Goal: Information Seeking & Learning: Learn about a topic

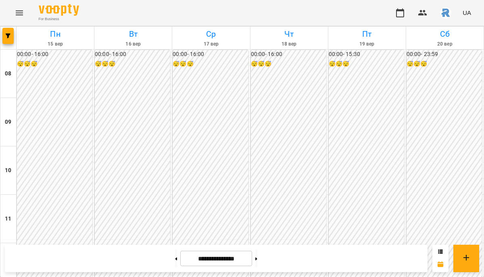
scroll to position [413, 0]
click at [22, 13] on icon "Menu" at bounding box center [19, 12] width 7 height 5
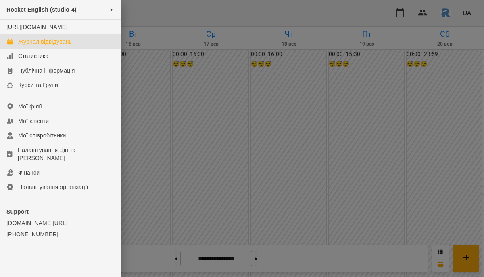
click at [201, 138] on div at bounding box center [242, 138] width 484 height 277
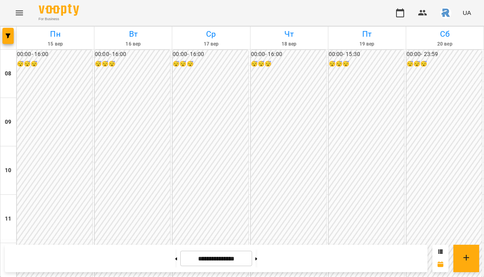
scroll to position [354, 0]
click at [13, 30] on button "button" at bounding box center [7, 36] width 11 height 16
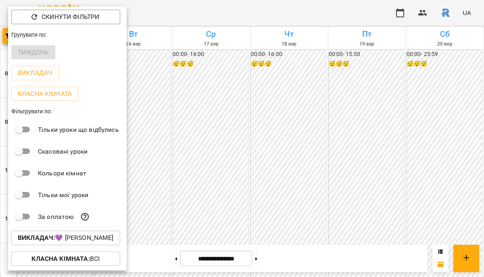
click at [70, 243] on p "Викладач : 💜 [PERSON_NAME]" at bounding box center [66, 238] width 96 height 10
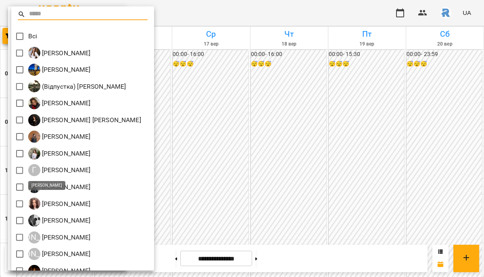
scroll to position [211, 0]
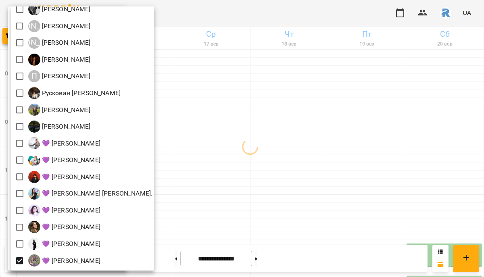
click at [201, 185] on div at bounding box center [242, 138] width 484 height 277
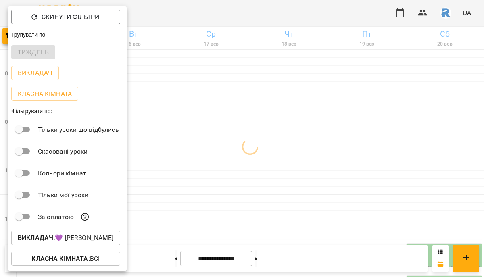
click at [201, 185] on div at bounding box center [242, 138] width 484 height 277
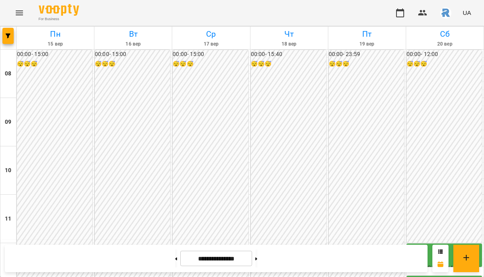
scroll to position [337, 0]
click at [10, 37] on icon "button" at bounding box center [8, 35] width 5 height 5
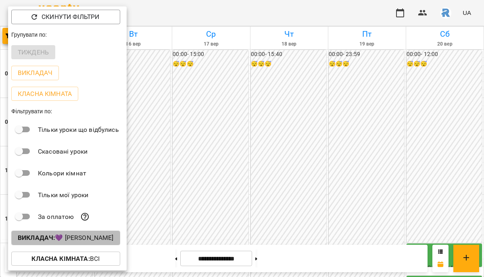
click at [87, 245] on button "Викладач : 💜 [PERSON_NAME]" at bounding box center [65, 238] width 109 height 15
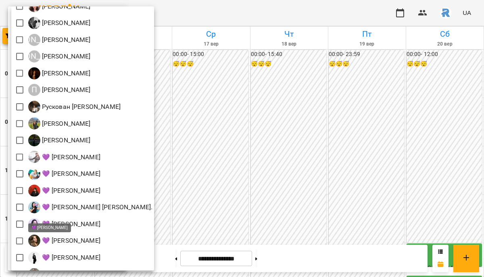
scroll to position [211, 0]
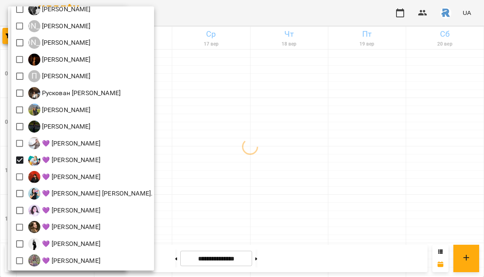
click at [302, 178] on div at bounding box center [242, 138] width 484 height 277
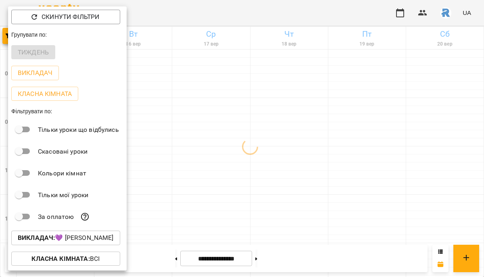
click at [302, 178] on div at bounding box center [242, 138] width 484 height 277
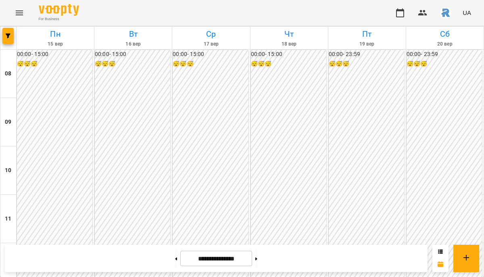
scroll to position [431, 0]
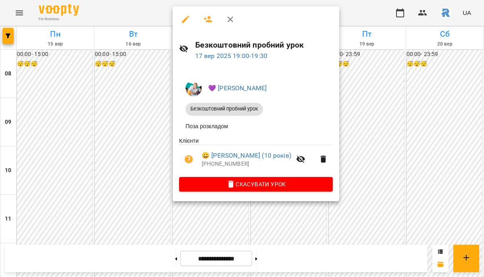
click at [363, 159] on div at bounding box center [242, 138] width 484 height 277
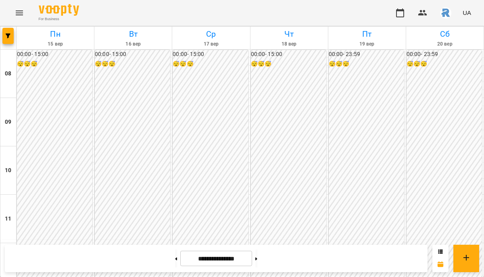
scroll to position [404, 0]
click at [6, 33] on icon "button" at bounding box center [8, 35] width 5 height 5
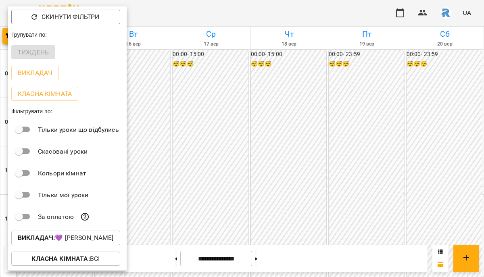
click at [94, 243] on p "Викладач : 💜 [PERSON_NAME]" at bounding box center [66, 238] width 96 height 10
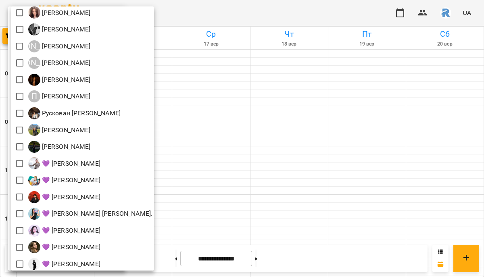
scroll to position [188, 0]
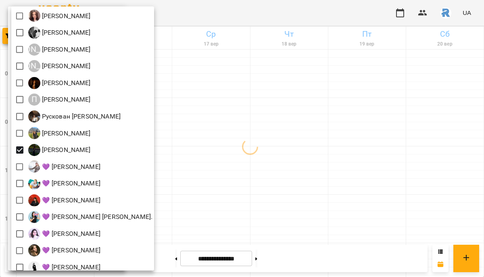
click at [230, 149] on div at bounding box center [242, 138] width 484 height 277
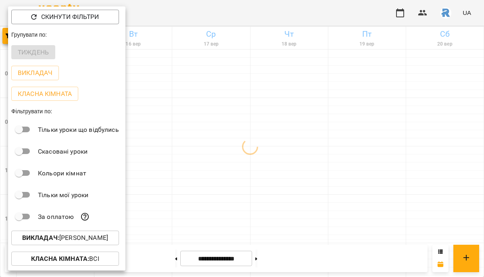
click at [230, 149] on div at bounding box center [242, 138] width 484 height 277
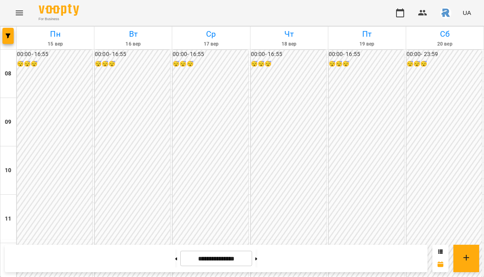
scroll to position [438, 0]
click at [7, 36] on icon "button" at bounding box center [8, 35] width 5 height 5
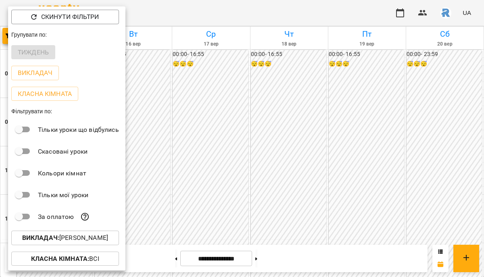
click at [98, 239] on p "Викладач : [PERSON_NAME]" at bounding box center [65, 238] width 86 height 10
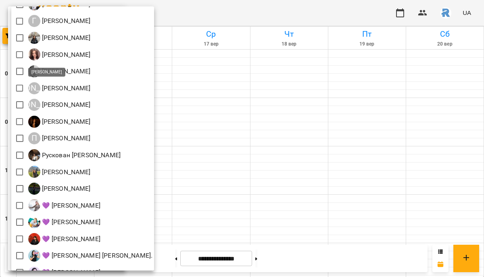
scroll to position [211, 0]
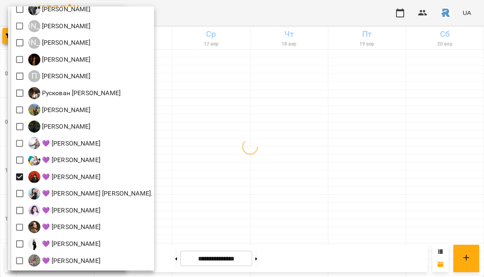
click at [321, 179] on div at bounding box center [242, 138] width 484 height 277
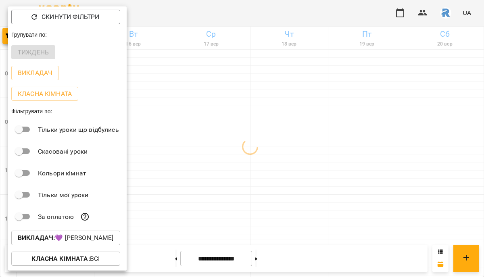
click at [321, 181] on div at bounding box center [242, 138] width 484 height 277
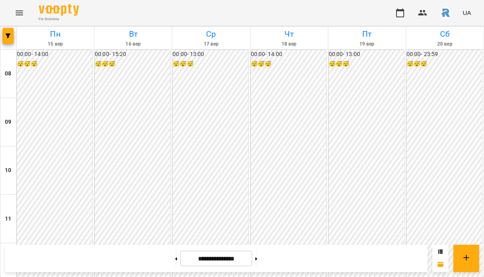
scroll to position [398, 0]
click at [8, 34] on icon "button" at bounding box center [8, 35] width 5 height 5
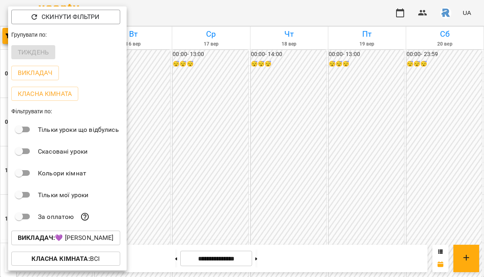
click at [90, 242] on p "Викладач : 💜 [PERSON_NAME]" at bounding box center [66, 238] width 96 height 10
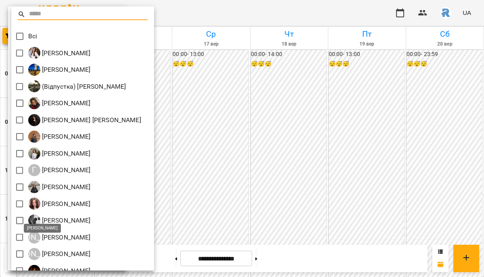
scroll to position [211, 0]
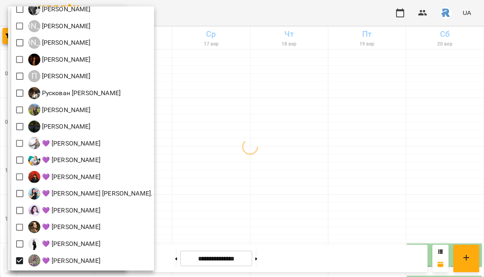
click at [254, 171] on div at bounding box center [242, 138] width 484 height 277
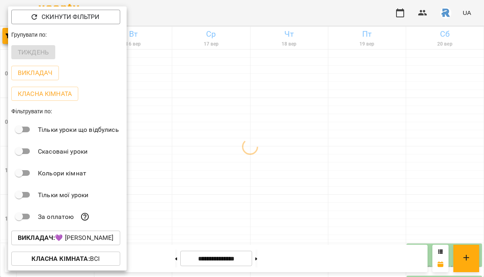
click at [254, 171] on div at bounding box center [242, 138] width 484 height 277
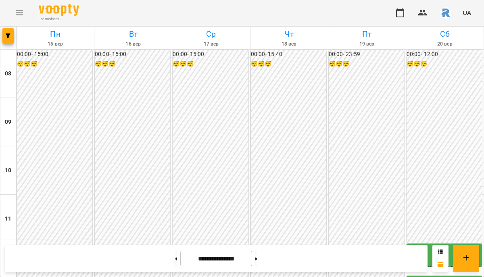
scroll to position [317, 0]
click at [12, 32] on button "button" at bounding box center [7, 36] width 11 height 16
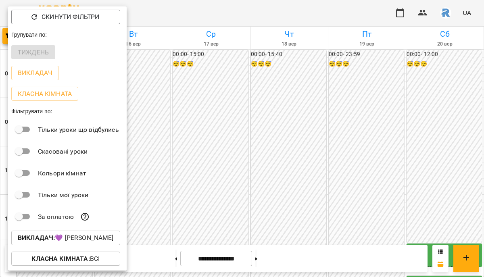
click at [84, 237] on p "Викладач : 💜 [PERSON_NAME]" at bounding box center [66, 238] width 96 height 10
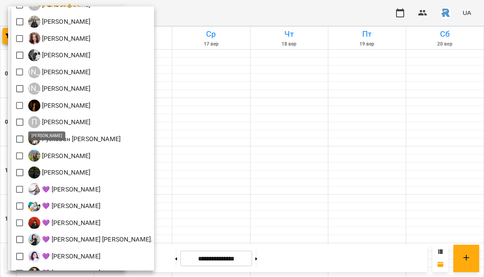
scroll to position [211, 0]
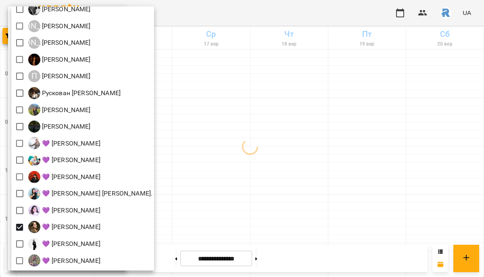
click at [274, 207] on div at bounding box center [242, 138] width 484 height 277
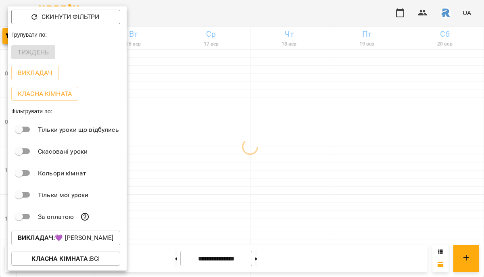
click at [274, 207] on div at bounding box center [242, 138] width 484 height 277
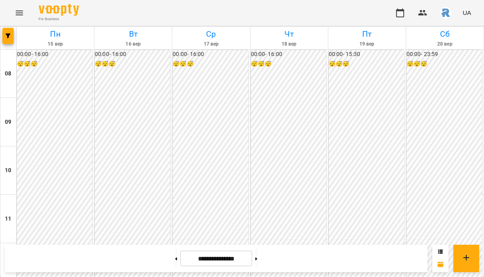
scroll to position [434, 0]
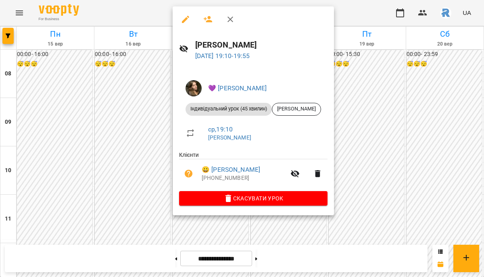
click at [364, 131] on div at bounding box center [242, 138] width 484 height 277
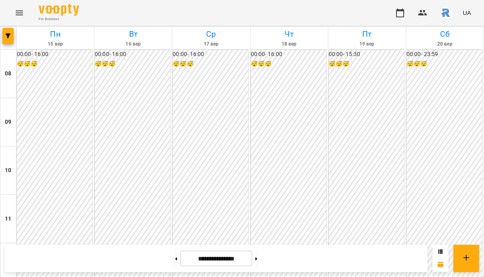
scroll to position [347, 0]
click at [7, 36] on icon "button" at bounding box center [8, 35] width 5 height 5
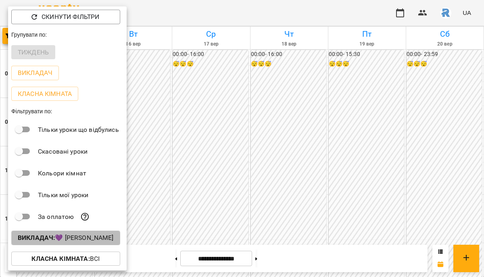
click at [78, 236] on p "Викладач : 💜 [PERSON_NAME]" at bounding box center [66, 238] width 96 height 10
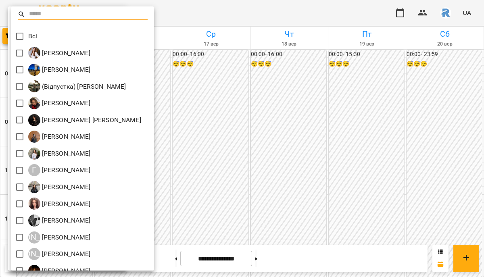
scroll to position [211, 0]
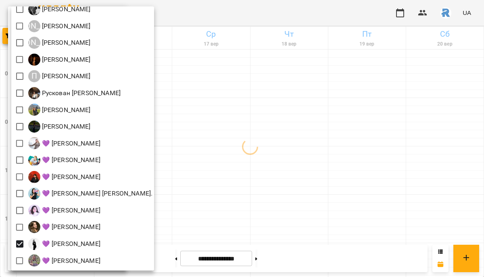
click at [252, 201] on div at bounding box center [242, 138] width 484 height 277
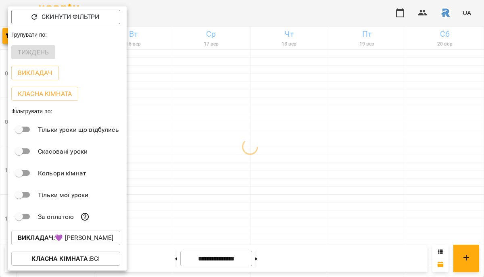
click at [252, 201] on div at bounding box center [242, 138] width 484 height 277
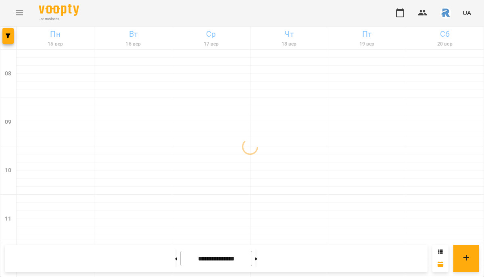
scroll to position [438, 0]
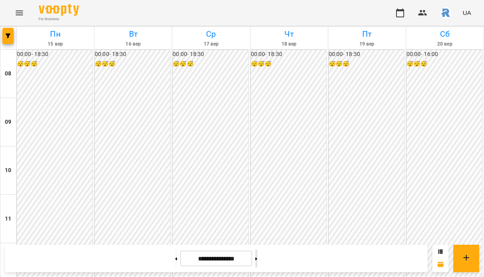
click at [257, 259] on icon at bounding box center [256, 258] width 2 height 3
click at [2, 31] on button "button" at bounding box center [7, 36] width 11 height 16
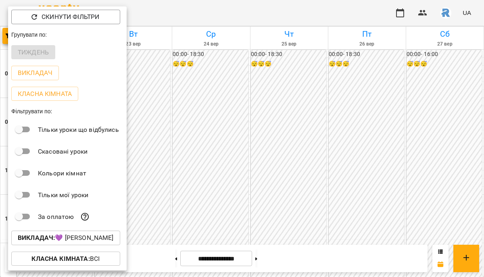
click at [79, 237] on p "Викладач : 💜 [PERSON_NAME]" at bounding box center [66, 238] width 96 height 10
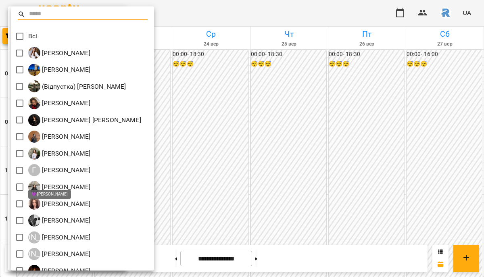
scroll to position [211, 0]
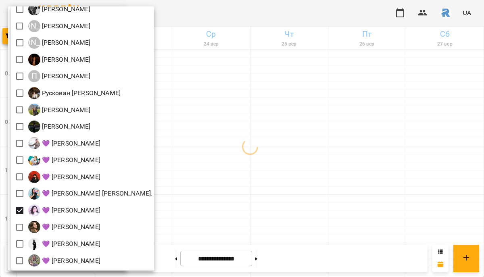
click at [217, 209] on div at bounding box center [242, 138] width 484 height 277
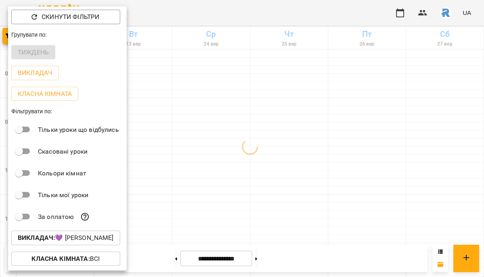
click at [217, 209] on div at bounding box center [242, 138] width 484 height 277
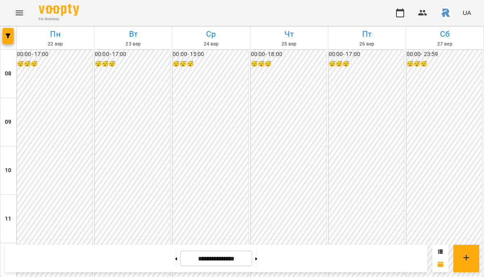
scroll to position [418, 0]
click at [13, 36] on span "button" at bounding box center [7, 35] width 11 height 5
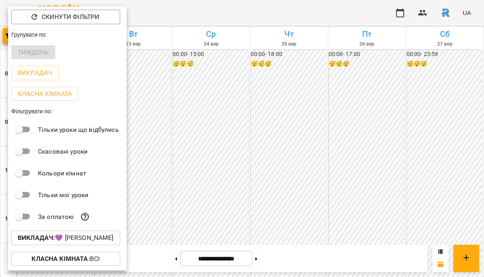
click at [76, 243] on p "Викладач : 💜 [PERSON_NAME]" at bounding box center [66, 238] width 96 height 10
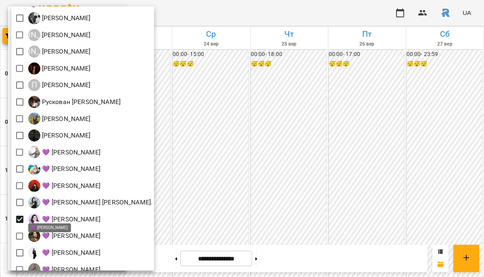
scroll to position [211, 0]
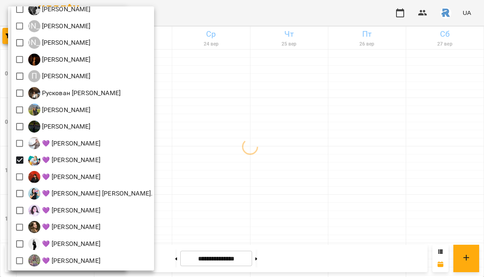
click at [235, 180] on div at bounding box center [242, 138] width 484 height 277
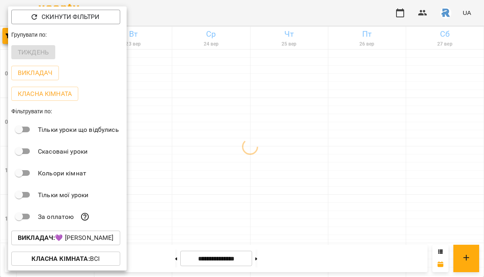
click at [235, 180] on div at bounding box center [242, 138] width 484 height 277
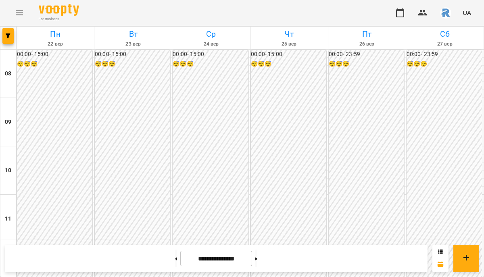
scroll to position [384, 0]
click at [6, 33] on icon "button" at bounding box center [8, 35] width 5 height 5
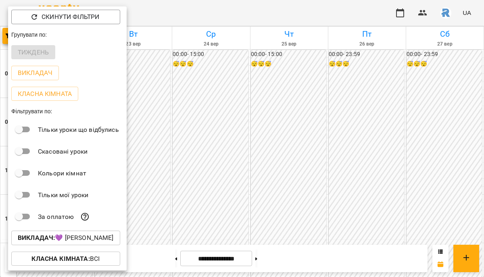
click at [13, 37] on div "Групувати по:" at bounding box center [67, 34] width 119 height 15
click at [67, 243] on p "Викладач : 💜 [PERSON_NAME]" at bounding box center [66, 238] width 96 height 10
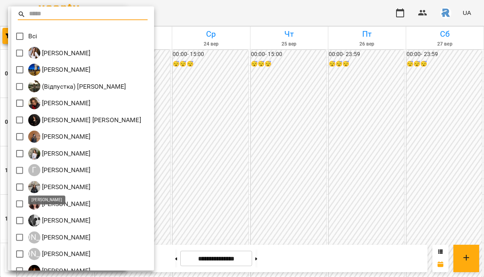
scroll to position [211, 0]
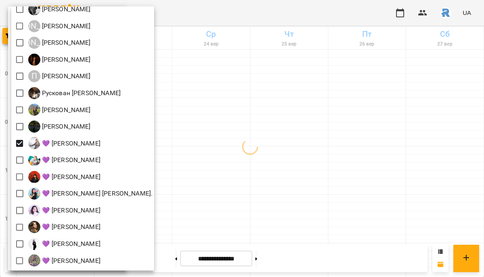
click at [191, 153] on div at bounding box center [242, 138] width 484 height 277
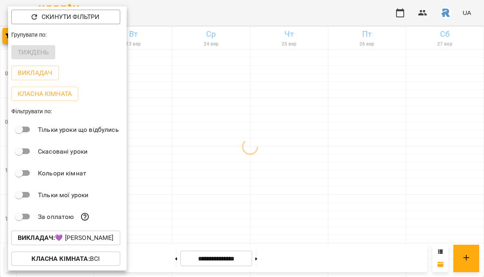
click at [191, 153] on div at bounding box center [242, 138] width 484 height 277
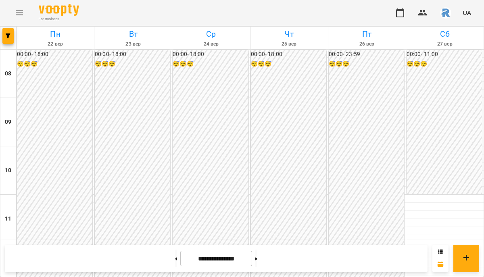
scroll to position [438, 0]
click at [175, 263] on button at bounding box center [176, 259] width 2 height 18
type input "**********"
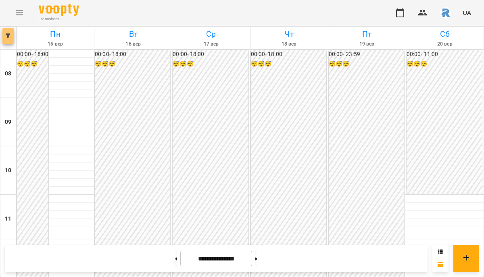
click at [6, 34] on icon "button" at bounding box center [8, 35] width 5 height 5
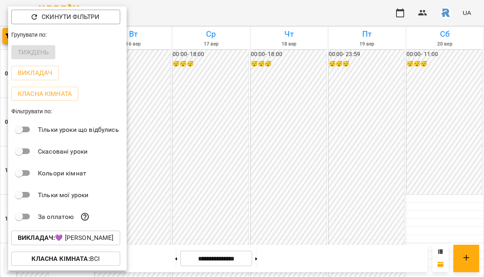
click at [60, 236] on p "Викладач : 💜 [PERSON_NAME]" at bounding box center [66, 238] width 96 height 10
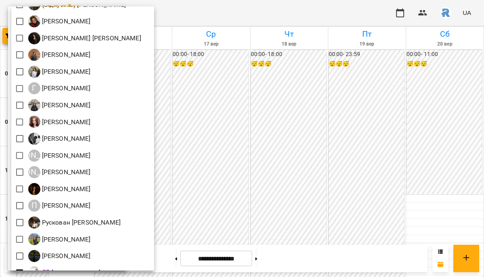
scroll to position [211, 0]
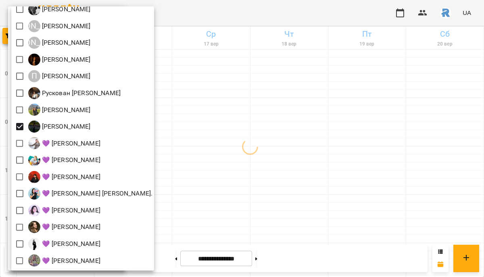
click at [223, 165] on div at bounding box center [242, 138] width 484 height 277
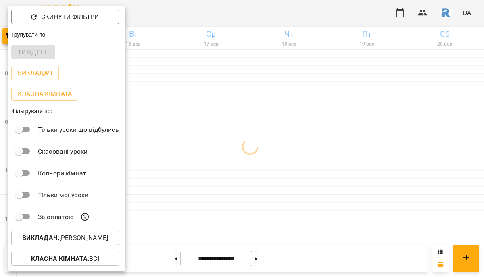
click at [223, 165] on div at bounding box center [242, 138] width 484 height 277
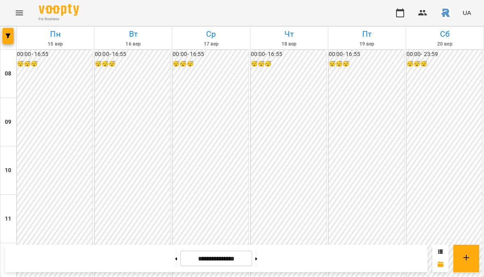
scroll to position [424, 0]
click at [6, 31] on button "button" at bounding box center [7, 36] width 11 height 16
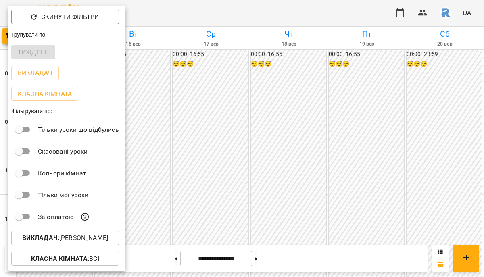
click at [67, 237] on p "Викладач : [PERSON_NAME]" at bounding box center [65, 238] width 86 height 10
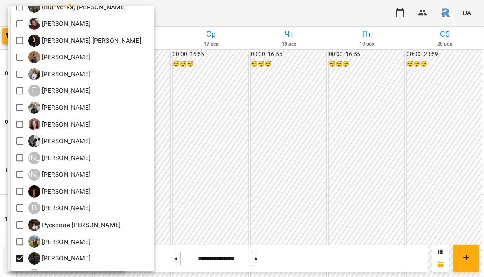
scroll to position [211, 0]
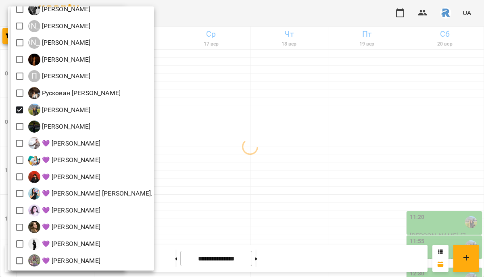
click at [234, 132] on div at bounding box center [242, 138] width 484 height 277
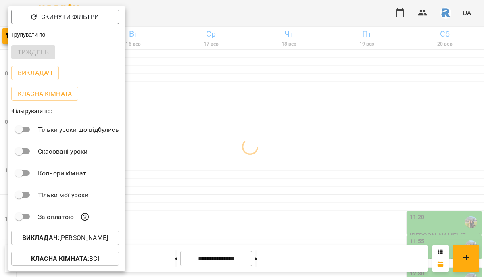
click at [234, 132] on div at bounding box center [242, 138] width 484 height 277
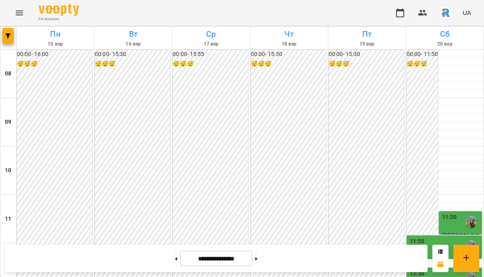
scroll to position [376, 0]
click at [13, 46] on div at bounding box center [8, 38] width 16 height 23
click at [8, 39] on button "button" at bounding box center [7, 36] width 11 height 16
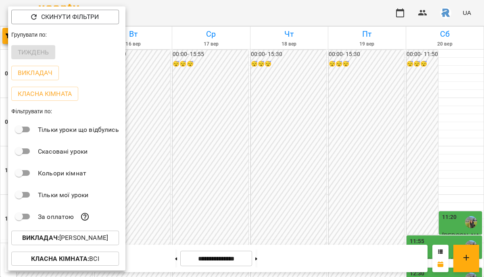
click at [88, 238] on p "Викладач : [PERSON_NAME]" at bounding box center [65, 238] width 86 height 10
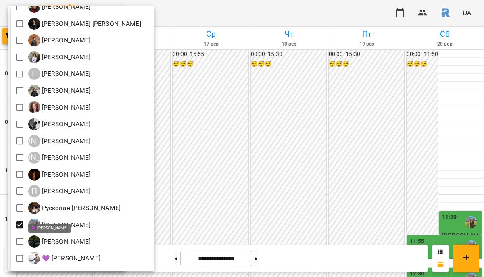
scroll to position [211, 0]
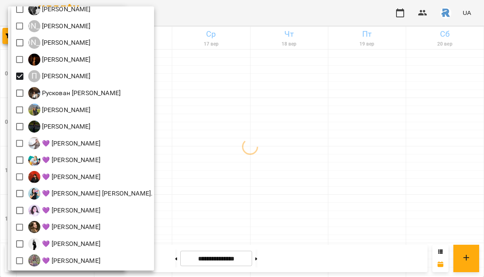
click at [199, 155] on div at bounding box center [242, 138] width 484 height 277
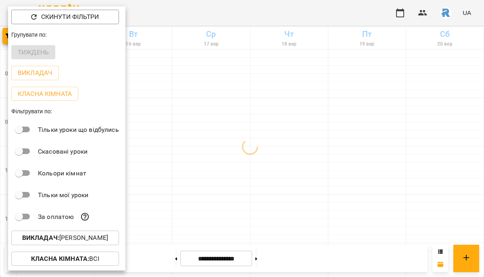
click at [199, 155] on div at bounding box center [242, 138] width 484 height 277
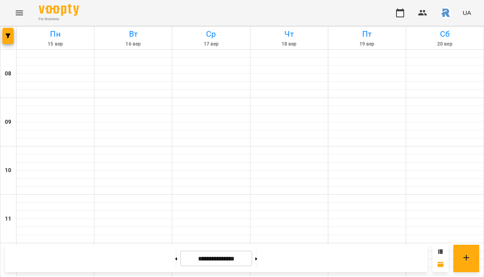
scroll to position [438, 0]
click at [7, 36] on icon "button" at bounding box center [8, 35] width 5 height 5
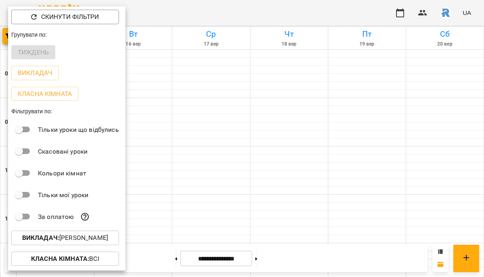
click at [90, 231] on div "Викладач : [PERSON_NAME]" at bounding box center [66, 238] width 117 height 21
click at [90, 242] on p "Викладач : [PERSON_NAME]" at bounding box center [65, 238] width 86 height 10
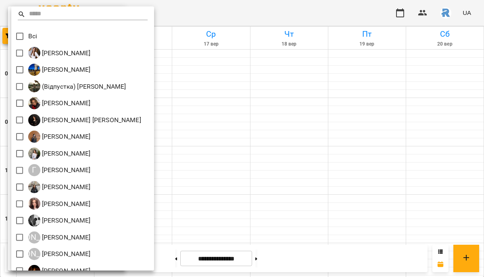
scroll to position [211, 0]
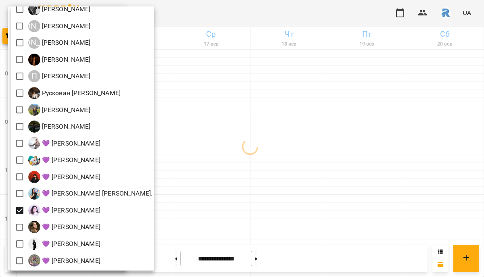
click at [196, 219] on div at bounding box center [242, 138] width 484 height 277
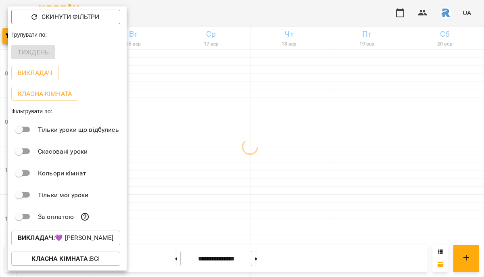
click at [196, 219] on div at bounding box center [242, 138] width 484 height 277
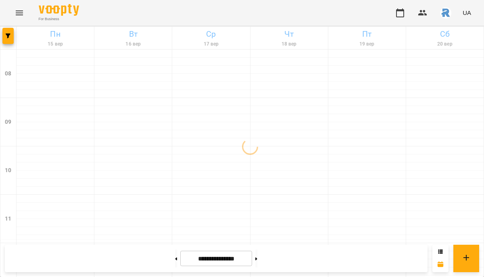
scroll to position [395, 0]
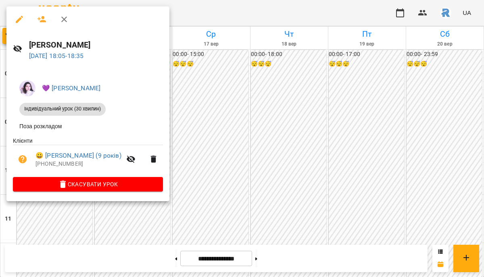
click at [265, 144] on div at bounding box center [242, 138] width 484 height 277
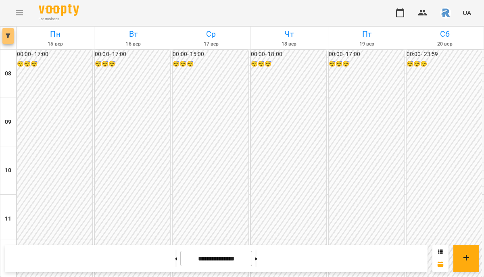
click at [8, 43] on button "button" at bounding box center [7, 36] width 11 height 16
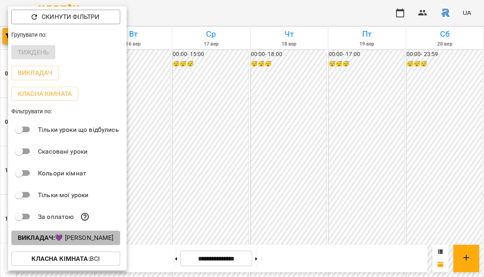
click at [72, 240] on p "Викладач : 💜 [PERSON_NAME]" at bounding box center [66, 238] width 96 height 10
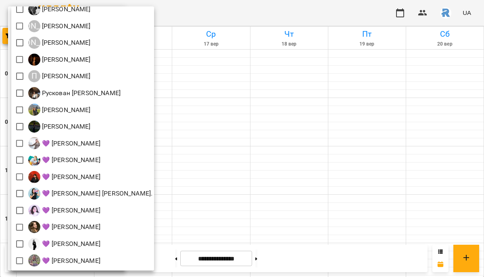
scroll to position [0, 0]
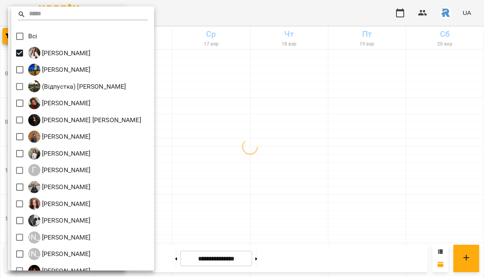
click at [294, 132] on div at bounding box center [242, 138] width 484 height 277
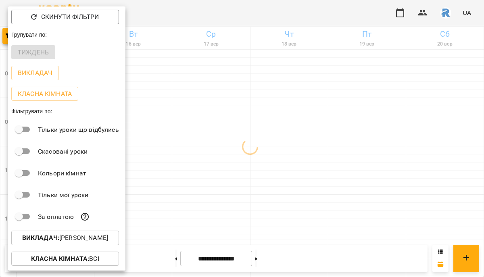
click at [294, 132] on div at bounding box center [242, 138] width 484 height 277
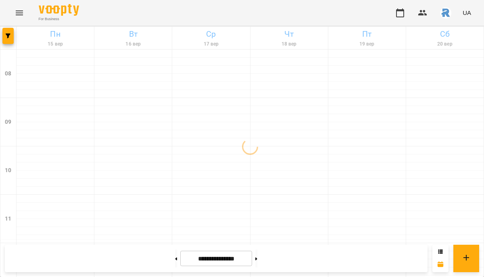
scroll to position [259, 0]
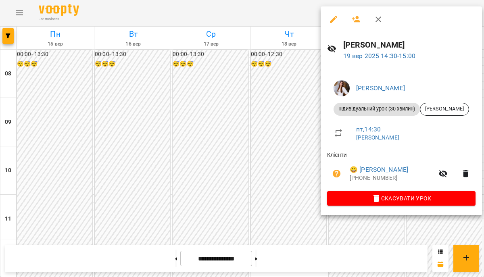
click at [300, 112] on div at bounding box center [242, 138] width 484 height 277
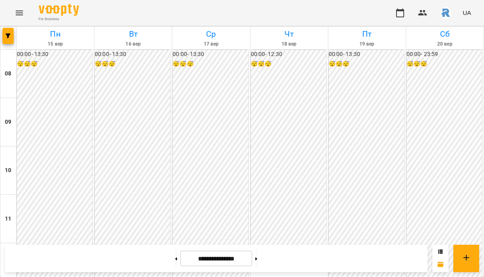
scroll to position [107, 0]
click at [12, 33] on span "button" at bounding box center [7, 35] width 11 height 5
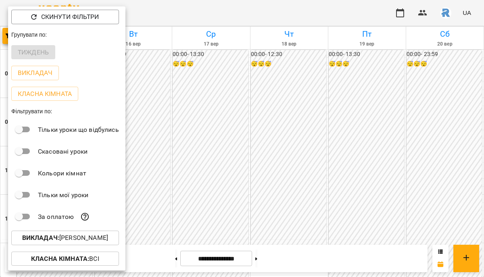
click at [63, 238] on p "Викладач : [PERSON_NAME]" at bounding box center [65, 238] width 86 height 10
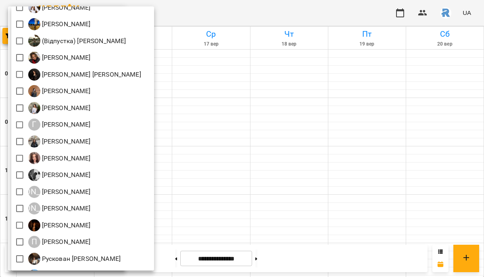
scroll to position [47, 0]
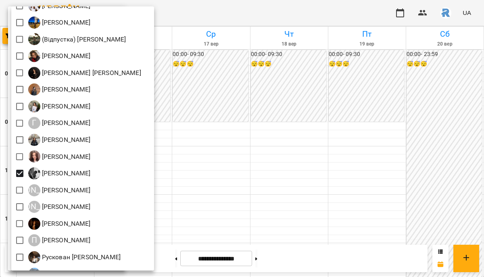
click at [324, 167] on div at bounding box center [242, 138] width 484 height 277
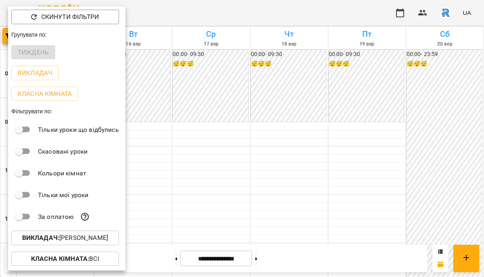
click at [324, 167] on div at bounding box center [242, 138] width 484 height 277
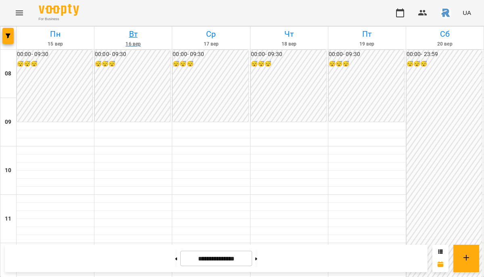
scroll to position [201, 0]
click at [7, 35] on icon "button" at bounding box center [8, 35] width 5 height 5
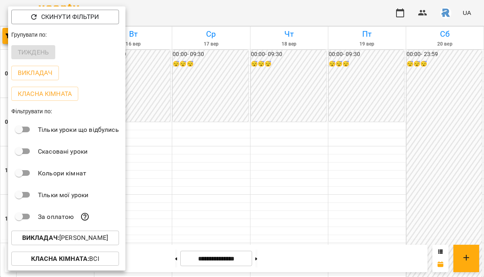
click at [58, 242] on p "Викладач : [PERSON_NAME]" at bounding box center [65, 238] width 86 height 10
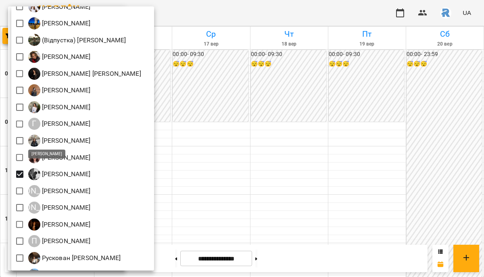
scroll to position [0, 0]
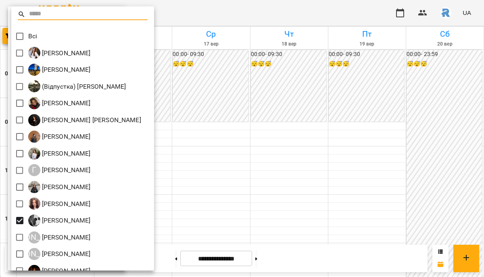
click at [304, 134] on div at bounding box center [242, 138] width 484 height 277
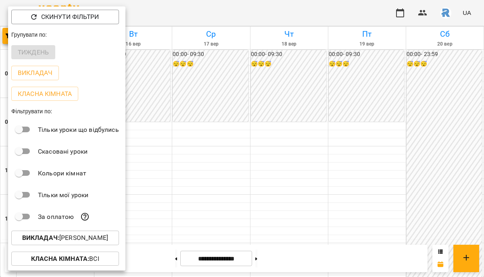
click at [228, 152] on div at bounding box center [242, 138] width 484 height 277
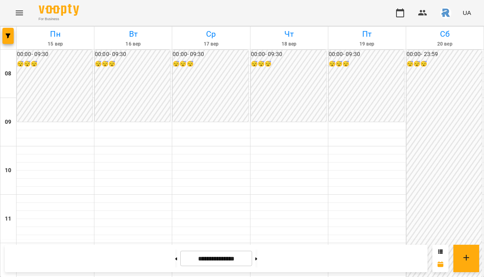
scroll to position [322, 0]
click at [23, 8] on icon "Menu" at bounding box center [20, 13] width 10 height 10
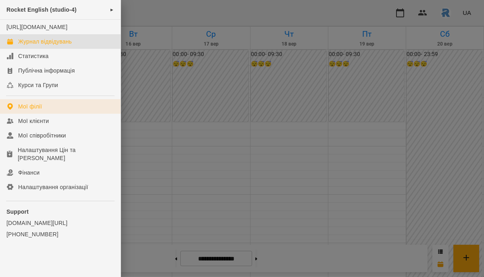
click at [39, 111] on div "Мої філії" at bounding box center [30, 106] width 24 height 8
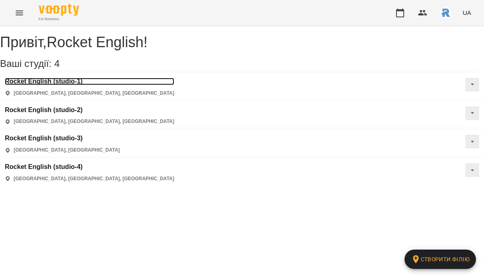
click at [58, 85] on h3 "Rocket English (studio-1)" at bounding box center [89, 81] width 169 height 7
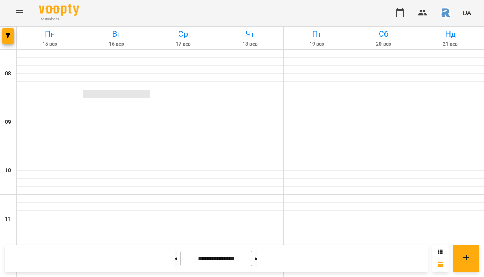
scroll to position [487, 0]
click at [9, 38] on icon "button" at bounding box center [8, 35] width 5 height 5
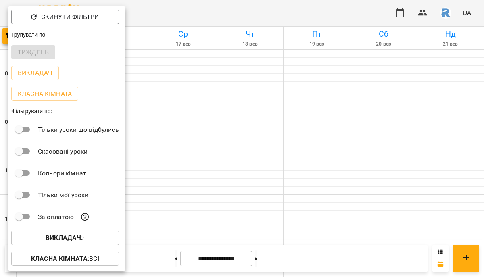
click at [57, 240] on b "Викладач :" at bounding box center [64, 238] width 37 height 8
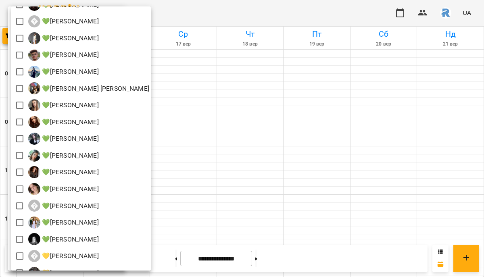
scroll to position [115, 0]
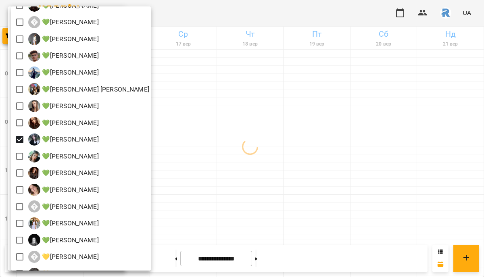
click at [251, 174] on div at bounding box center [242, 138] width 484 height 277
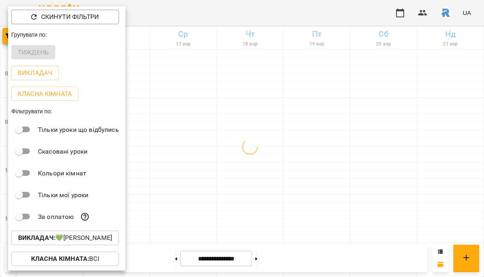
click at [251, 174] on div at bounding box center [242, 138] width 484 height 277
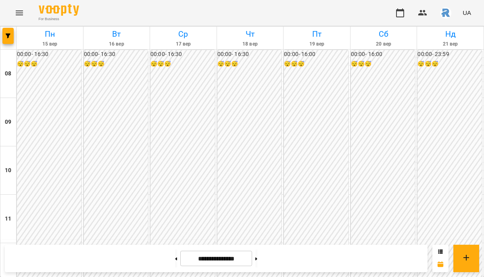
scroll to position [450, 0]
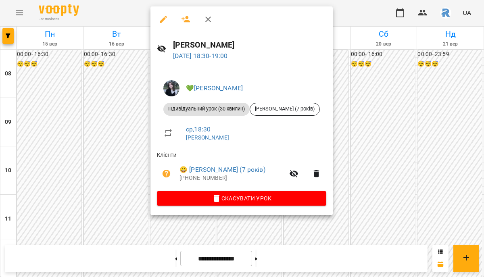
click at [107, 109] on div at bounding box center [242, 138] width 484 height 277
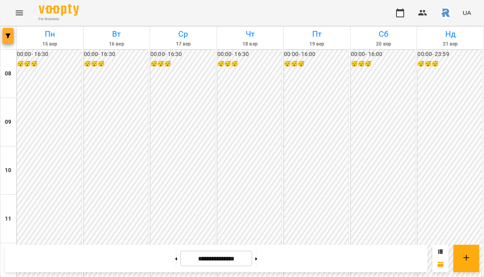
click at [6, 34] on icon "button" at bounding box center [8, 35] width 5 height 5
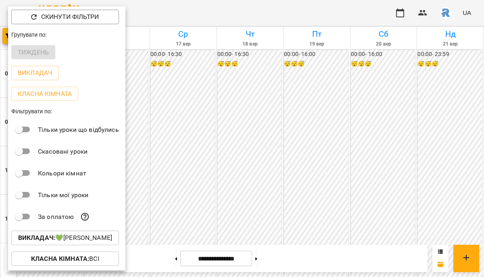
click at [86, 236] on p "Викладач : 💚[PERSON_NAME]" at bounding box center [65, 238] width 94 height 10
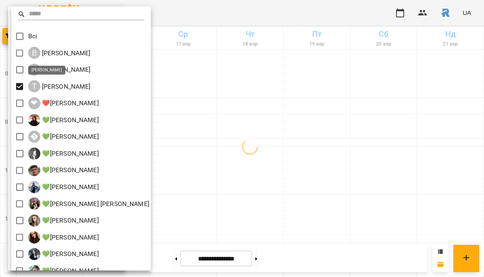
click at [265, 171] on div at bounding box center [242, 138] width 484 height 277
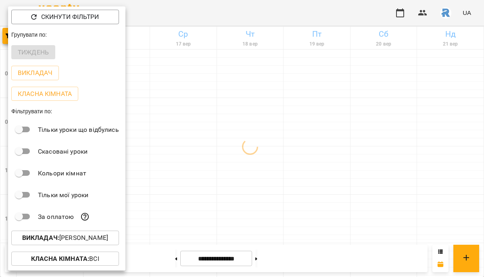
click at [265, 171] on div at bounding box center [242, 138] width 484 height 277
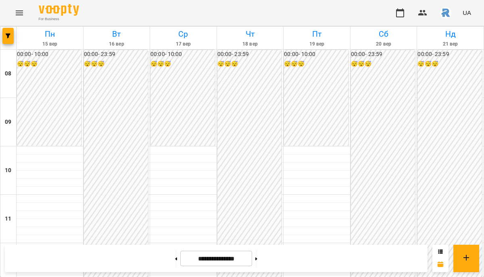
scroll to position [368, 0]
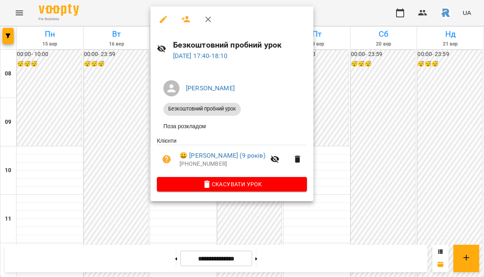
click at [341, 136] on div at bounding box center [242, 138] width 484 height 277
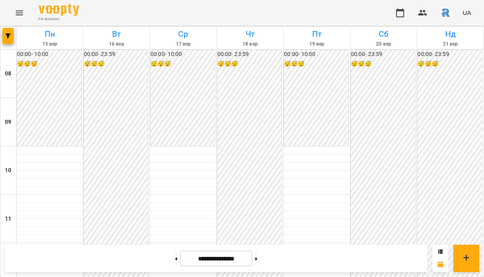
scroll to position [295, 0]
click at [7, 36] on icon "button" at bounding box center [8, 35] width 5 height 5
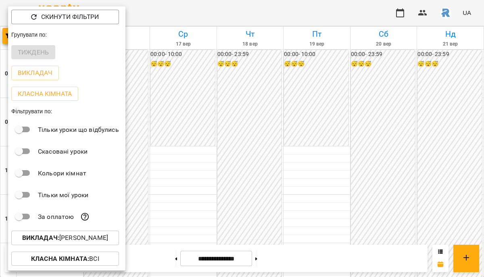
click at [94, 248] on div "Викладач : [PERSON_NAME]" at bounding box center [66, 238] width 117 height 21
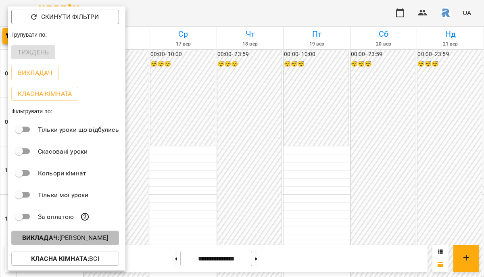
click at [93, 241] on p "Викладач : [PERSON_NAME]" at bounding box center [65, 238] width 86 height 10
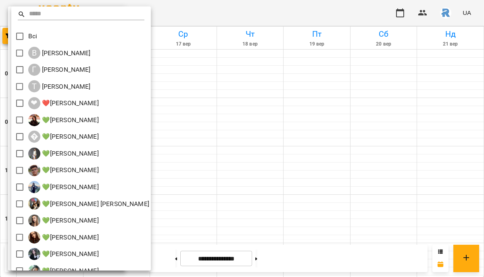
scroll to position [178, 0]
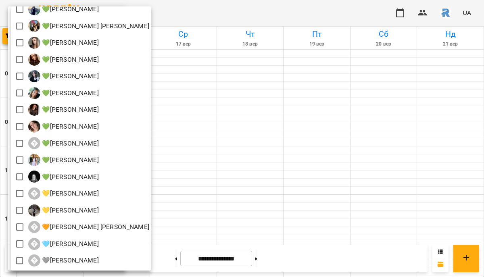
click at [271, 133] on div at bounding box center [242, 138] width 484 height 277
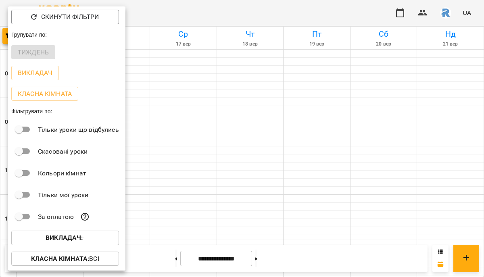
click at [110, 39] on div "Групувати по:" at bounding box center [66, 34] width 117 height 15
click at [136, 48] on div at bounding box center [242, 138] width 484 height 277
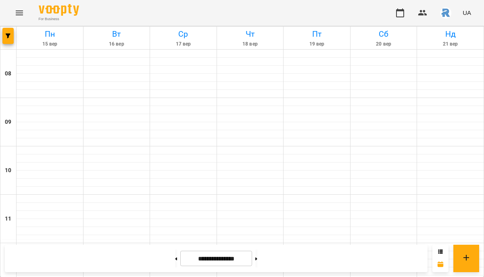
click at [26, 10] on button "Menu" at bounding box center [19, 12] width 19 height 19
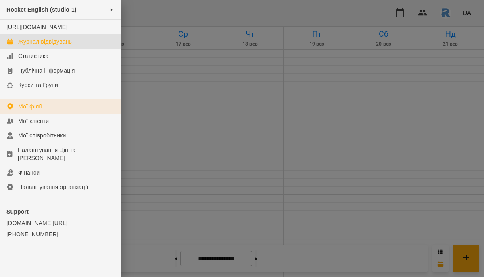
click at [32, 110] on link "Мої філії" at bounding box center [60, 106] width 121 height 15
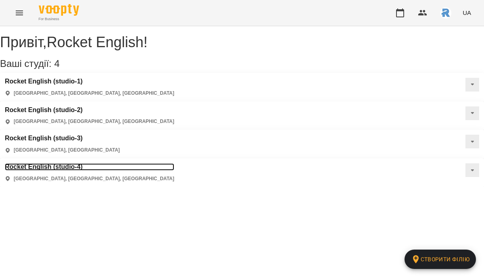
click at [174, 163] on h3 "Rocket English (studio-4)" at bounding box center [89, 166] width 169 height 7
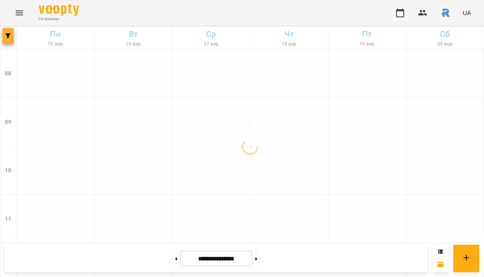
click at [13, 36] on span "button" at bounding box center [7, 35] width 11 height 5
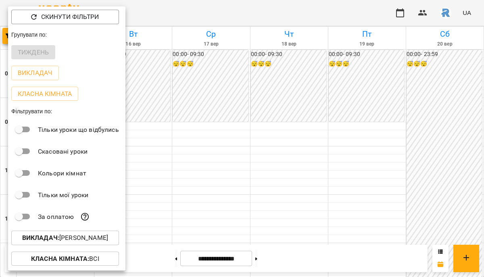
click at [90, 237] on p "Викладач : [PERSON_NAME]" at bounding box center [65, 238] width 86 height 10
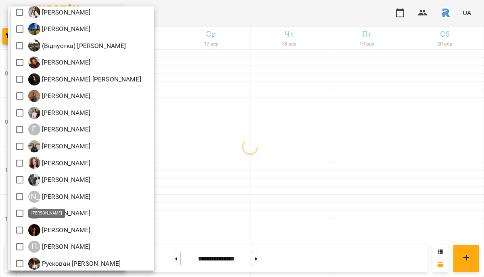
scroll to position [211, 0]
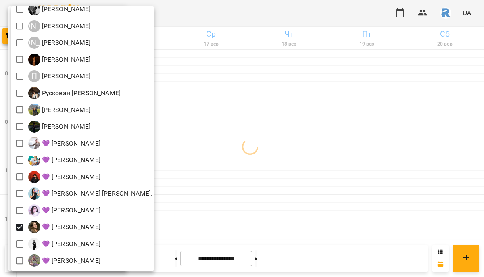
click at [243, 204] on div at bounding box center [242, 138] width 484 height 277
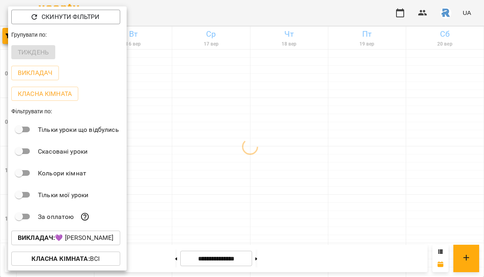
click at [243, 204] on div at bounding box center [242, 138] width 484 height 277
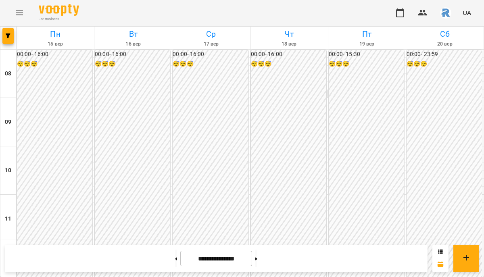
scroll to position [368, 0]
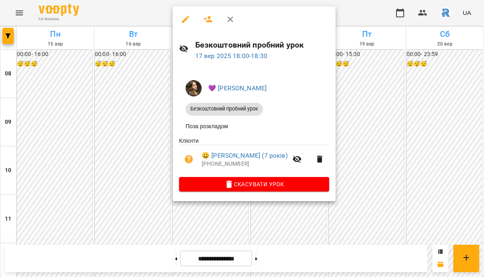
click at [159, 134] on div at bounding box center [242, 138] width 484 height 277
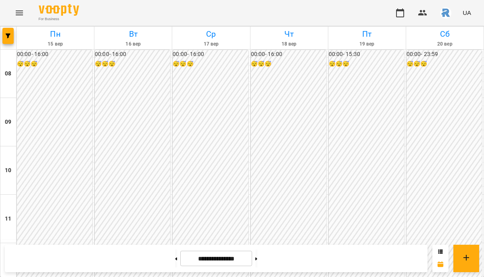
scroll to position [438, 0]
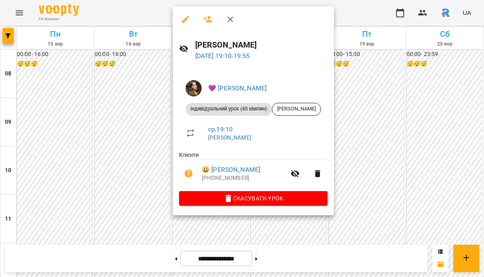
click at [365, 130] on div at bounding box center [242, 138] width 484 height 277
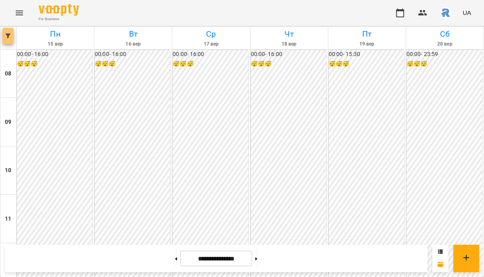
click at [9, 36] on icon "button" at bounding box center [8, 35] width 5 height 5
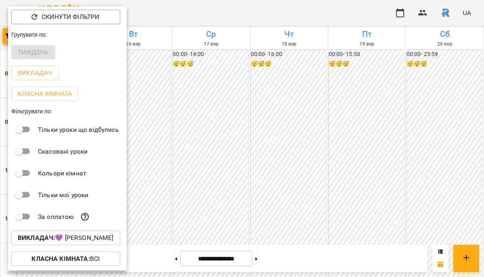
click at [212, 130] on div at bounding box center [242, 138] width 484 height 277
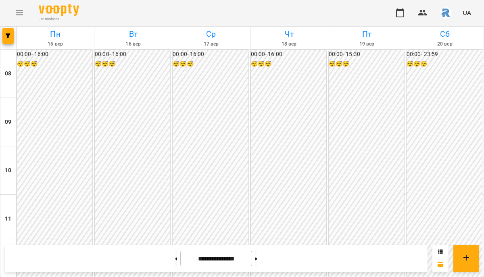
click at [18, 14] on icon "Menu" at bounding box center [20, 13] width 10 height 10
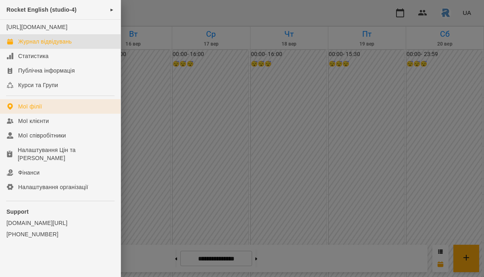
click at [38, 111] on div "Мої філії" at bounding box center [30, 106] width 24 height 8
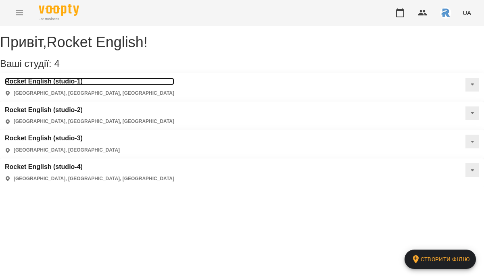
click at [76, 85] on h3 "Rocket English (studio-1)" at bounding box center [89, 81] width 169 height 7
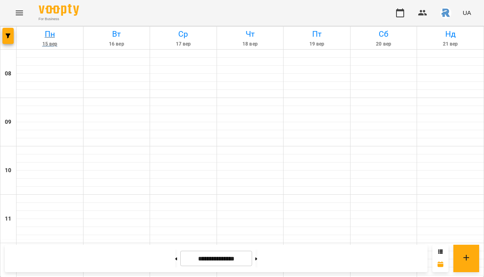
scroll to position [102, 0]
click at [9, 33] on button "button" at bounding box center [7, 36] width 11 height 16
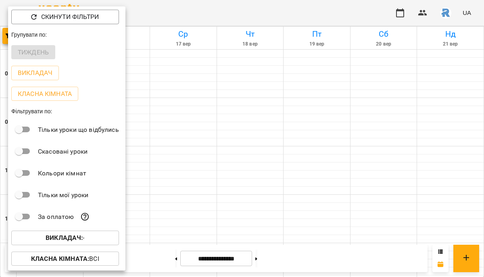
click at [79, 236] on p "Викладач : -" at bounding box center [65, 238] width 39 height 10
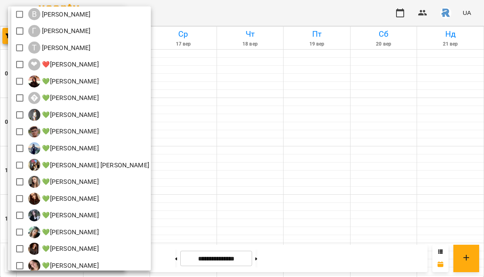
scroll to position [0, 0]
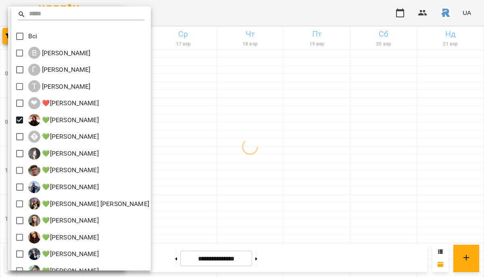
click at [269, 156] on div at bounding box center [242, 138] width 484 height 277
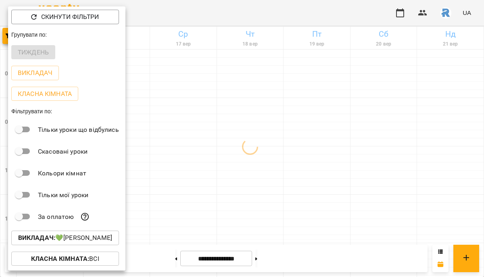
click at [269, 156] on div at bounding box center [242, 138] width 484 height 277
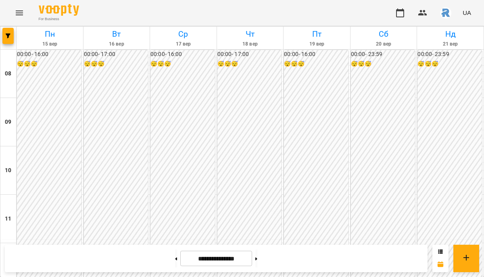
scroll to position [432, 0]
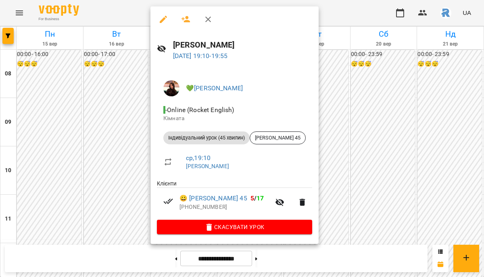
click at [371, 126] on div at bounding box center [242, 138] width 484 height 277
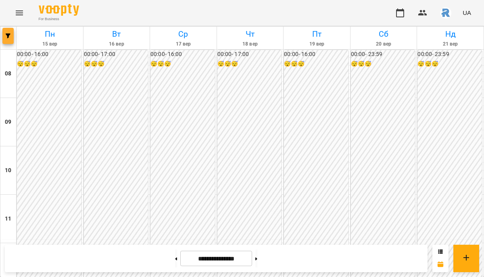
click at [5, 38] on button "button" at bounding box center [7, 36] width 11 height 16
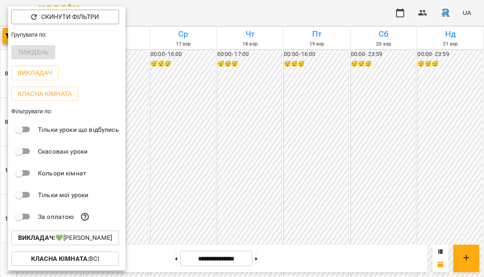
click at [59, 239] on p "Викладач : 💚[PERSON_NAME]" at bounding box center [65, 238] width 94 height 10
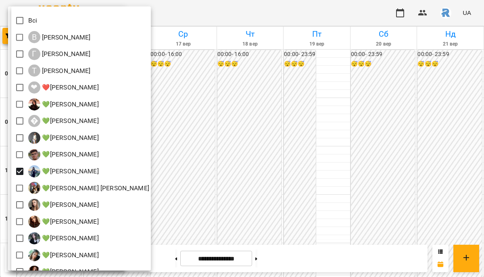
scroll to position [20, 0]
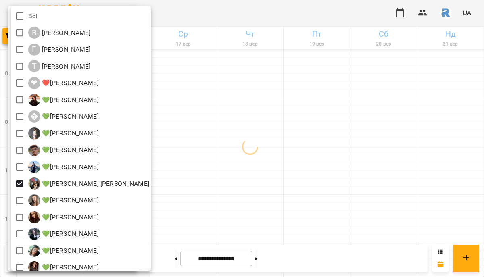
click at [267, 185] on div at bounding box center [242, 138] width 484 height 277
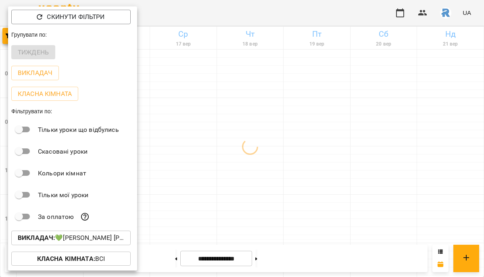
click at [267, 185] on div at bounding box center [242, 138] width 484 height 277
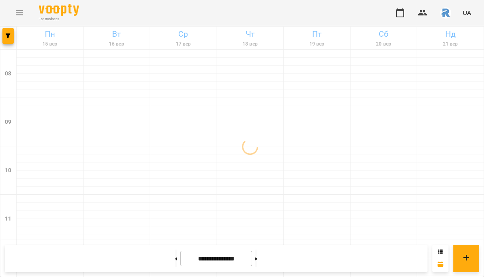
scroll to position [416, 0]
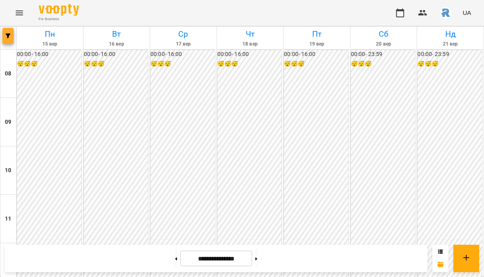
click at [10, 29] on button "button" at bounding box center [7, 36] width 11 height 16
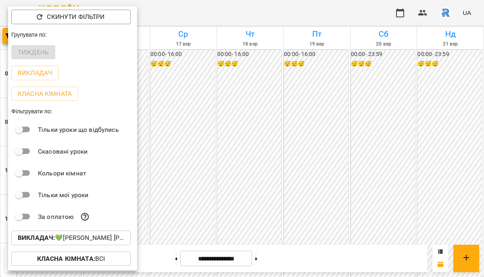
click at [61, 240] on p "Викладач : 💚[PERSON_NAME]" at bounding box center [71, 238] width 107 height 10
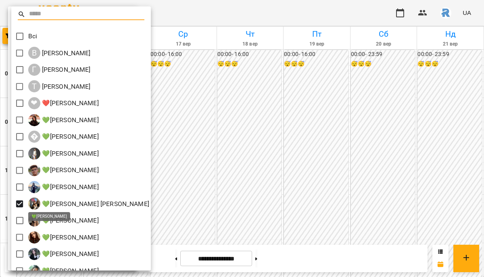
scroll to position [55, 0]
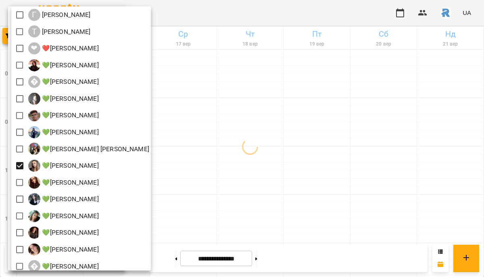
click at [220, 166] on div at bounding box center [242, 138] width 484 height 277
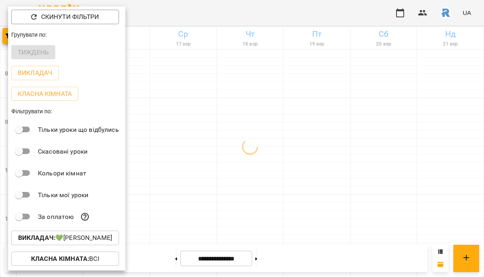
click at [220, 166] on div at bounding box center [242, 138] width 484 height 277
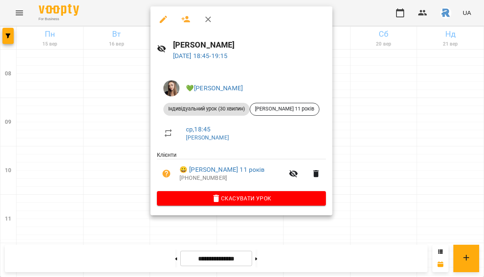
click at [355, 142] on div at bounding box center [242, 138] width 484 height 277
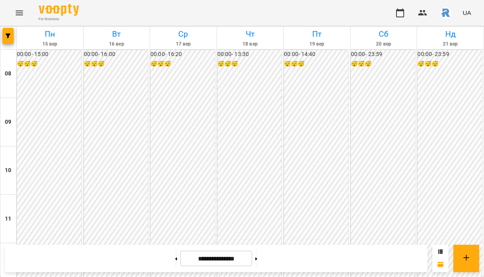
scroll to position [404, 0]
click at [9, 31] on button "button" at bounding box center [7, 36] width 11 height 16
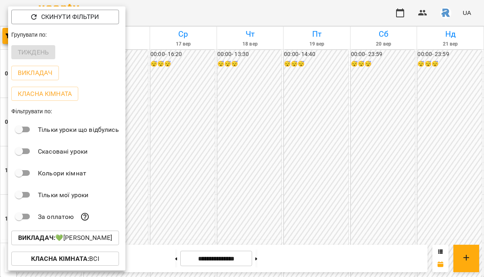
click at [244, 135] on div at bounding box center [242, 138] width 484 height 277
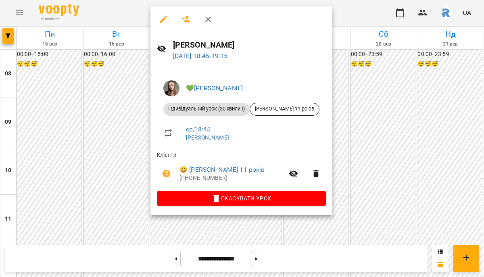
click at [389, 150] on div at bounding box center [242, 138] width 484 height 277
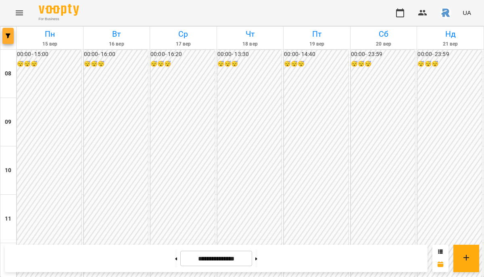
click at [8, 28] on button "button" at bounding box center [7, 36] width 11 height 16
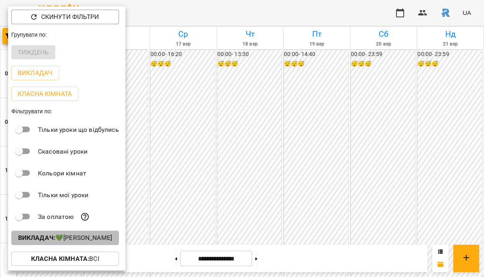
click at [79, 238] on p "Викладач : 💚[PERSON_NAME]" at bounding box center [65, 238] width 94 height 10
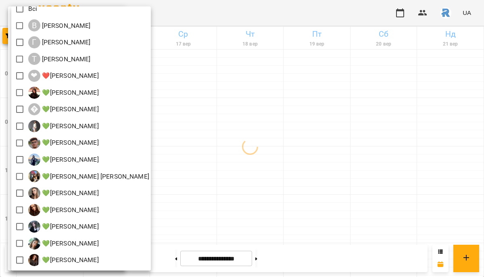
scroll to position [29, 0]
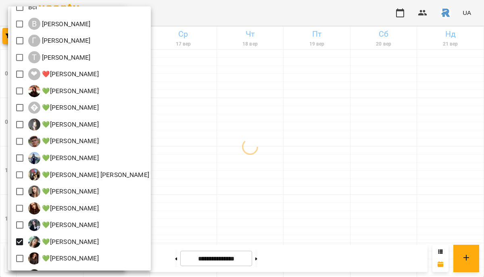
click at [209, 213] on div at bounding box center [242, 138] width 484 height 277
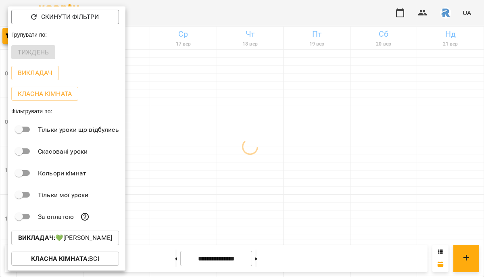
click at [209, 213] on div at bounding box center [242, 138] width 484 height 277
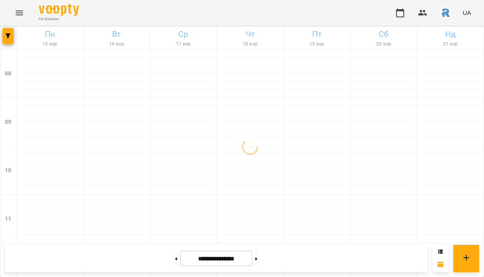
scroll to position [487, 0]
click at [6, 35] on icon "button" at bounding box center [8, 35] width 5 height 5
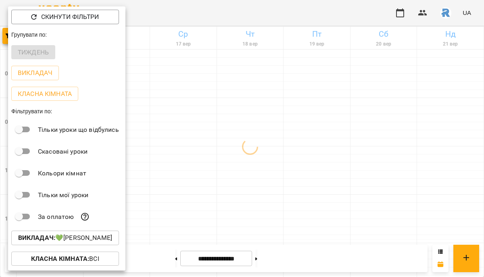
click at [50, 240] on b "Викладач :" at bounding box center [36, 238] width 37 height 8
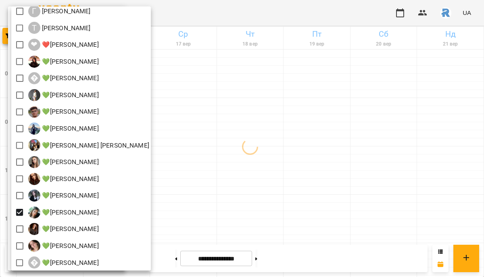
scroll to position [58, 0]
click at [258, 200] on div at bounding box center [242, 138] width 484 height 277
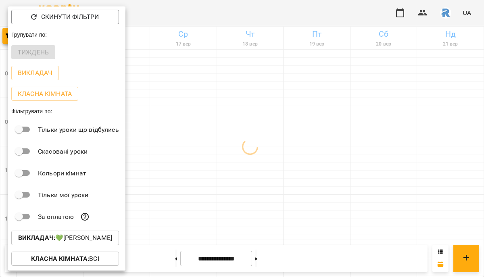
click at [258, 200] on div at bounding box center [242, 138] width 484 height 277
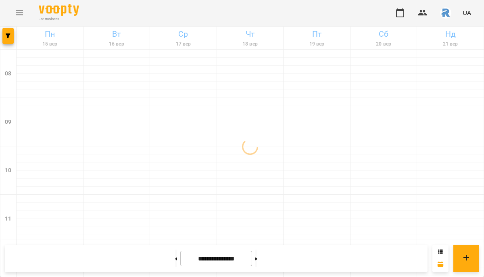
scroll to position [447, 0]
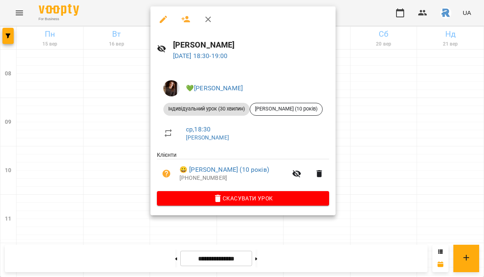
click at [368, 125] on div at bounding box center [242, 138] width 484 height 277
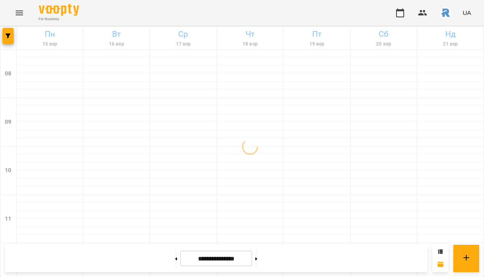
scroll to position [430, 0]
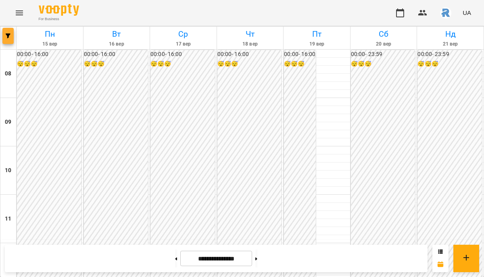
click at [7, 31] on button "button" at bounding box center [7, 36] width 11 height 16
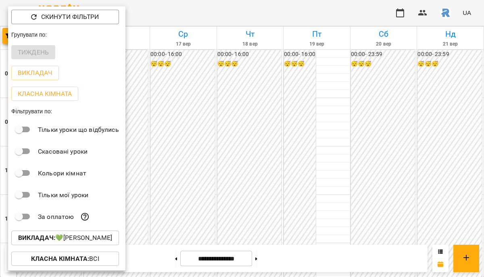
click at [89, 243] on p "Викладач : 💚[PERSON_NAME]" at bounding box center [65, 238] width 94 height 10
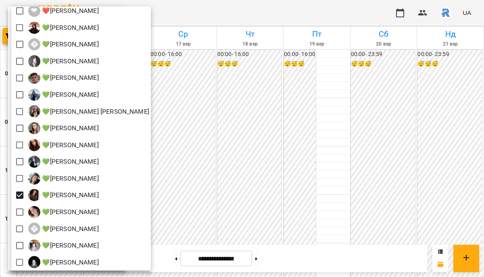
scroll to position [124, 0]
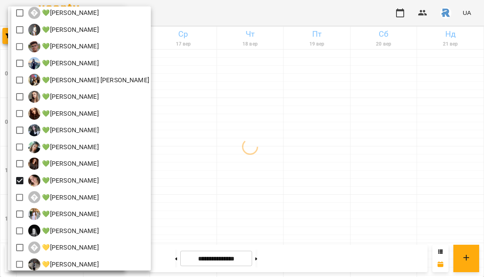
click at [289, 171] on div at bounding box center [242, 138] width 484 height 277
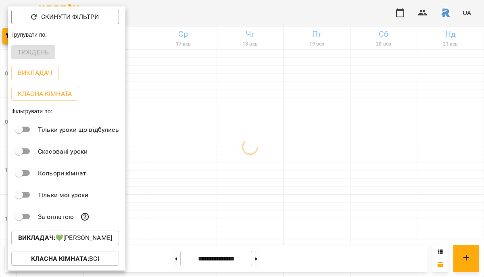
click at [289, 171] on div at bounding box center [242, 138] width 484 height 277
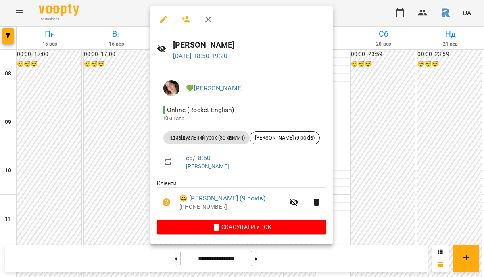
click at [386, 125] on div at bounding box center [242, 138] width 484 height 277
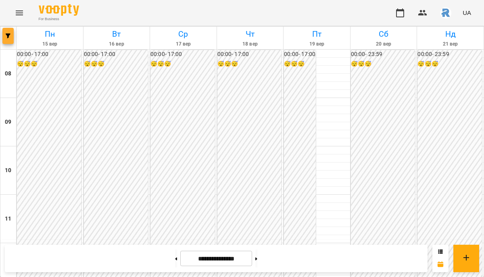
click at [7, 33] on icon "button" at bounding box center [8, 35] width 5 height 5
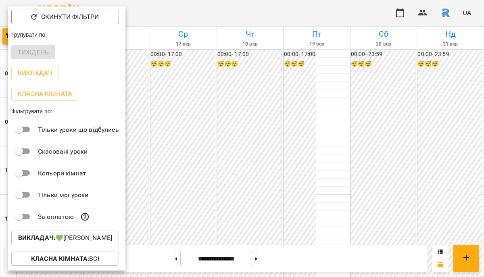
click at [66, 245] on button "Викладач : 💚[PERSON_NAME]" at bounding box center [65, 238] width 108 height 15
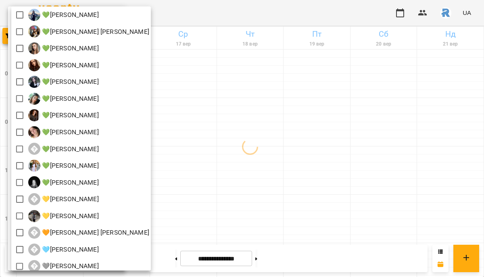
scroll to position [178, 0]
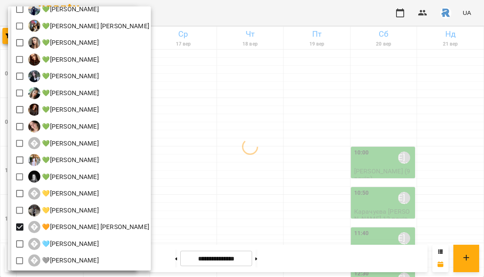
click at [263, 206] on div at bounding box center [242, 138] width 484 height 277
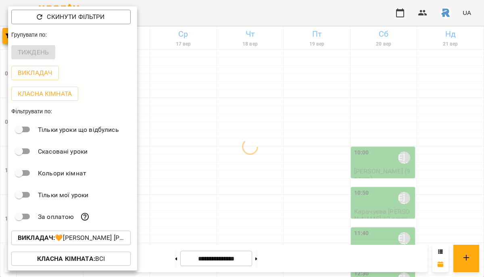
click at [263, 206] on div at bounding box center [242, 138] width 484 height 277
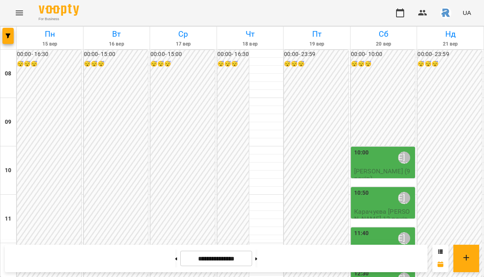
scroll to position [449, 0]
click at [12, 38] on span "button" at bounding box center [7, 35] width 11 height 5
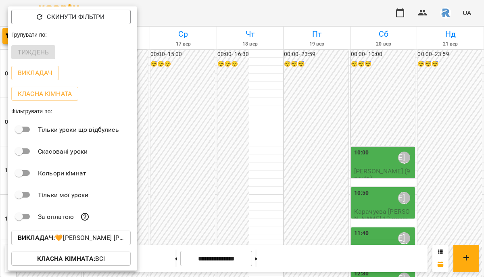
click at [226, 133] on div at bounding box center [242, 138] width 484 height 277
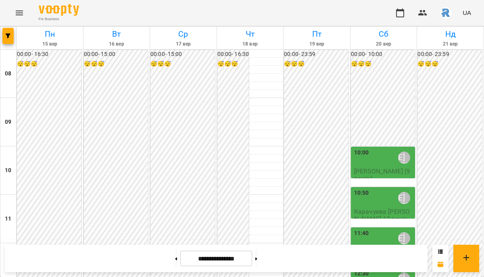
scroll to position [380, 0]
click at [20, 16] on icon "Menu" at bounding box center [20, 13] width 10 height 10
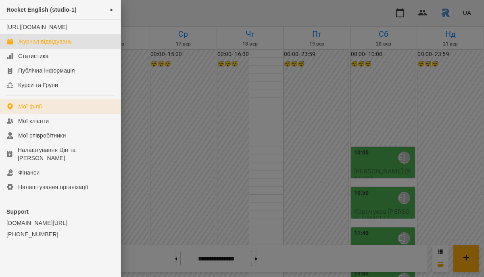
click at [34, 111] on div "Мої філії" at bounding box center [30, 106] width 24 height 8
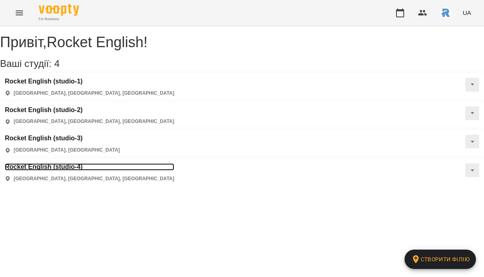
click at [174, 163] on h3 "Rocket English (studio-4)" at bounding box center [89, 166] width 169 height 7
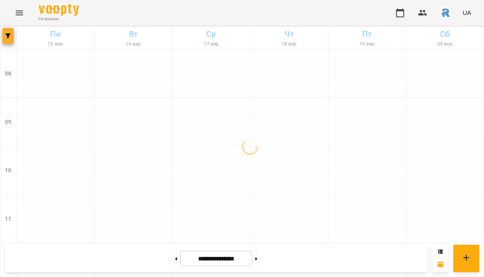
click at [8, 40] on button "button" at bounding box center [7, 36] width 11 height 16
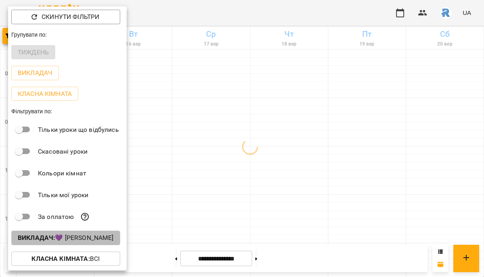
click at [78, 236] on p "Викладач : 💜 [PERSON_NAME]" at bounding box center [66, 238] width 96 height 10
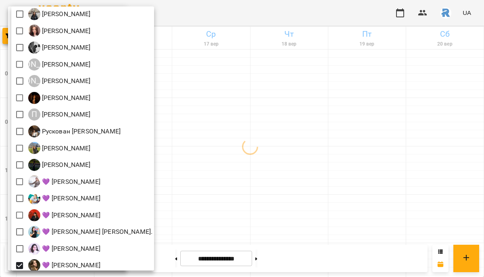
scroll to position [211, 0]
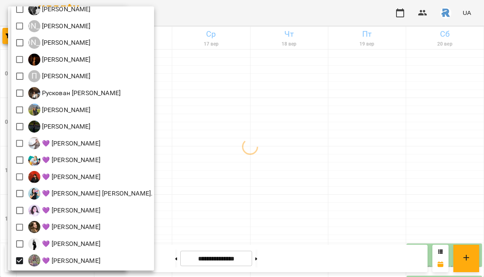
click at [270, 189] on div at bounding box center [242, 138] width 484 height 277
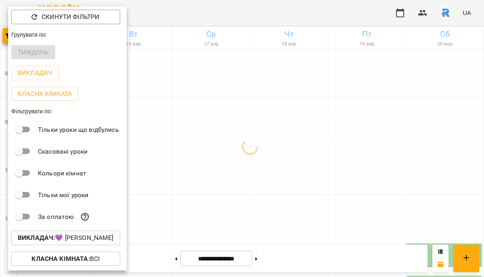
click at [270, 189] on div at bounding box center [242, 138] width 484 height 277
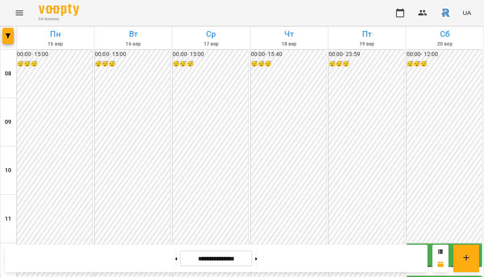
scroll to position [339, 0]
click at [14, 36] on div at bounding box center [8, 38] width 16 height 23
click at [11, 36] on span "button" at bounding box center [7, 35] width 11 height 5
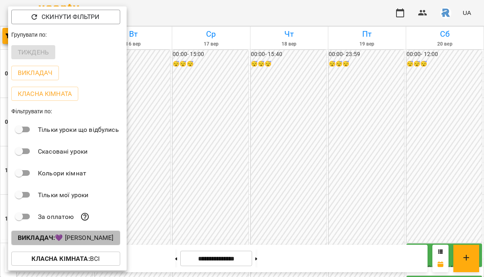
click at [76, 241] on p "Викладач : 💜 [PERSON_NAME]" at bounding box center [66, 238] width 96 height 10
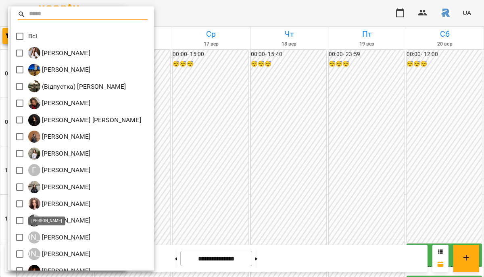
scroll to position [211, 0]
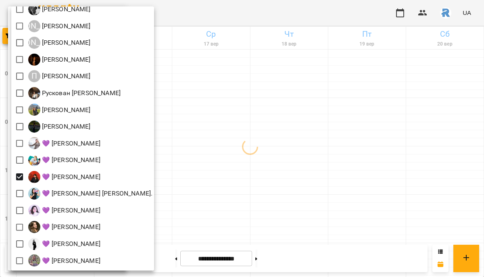
click at [206, 176] on div at bounding box center [242, 138] width 484 height 277
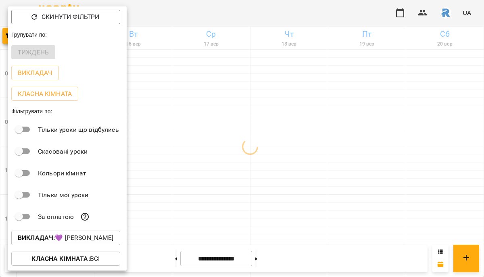
click at [206, 176] on div at bounding box center [242, 138] width 484 height 277
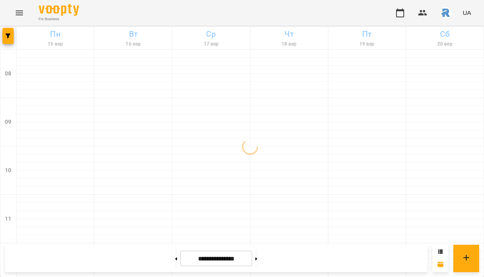
scroll to position [343, 0]
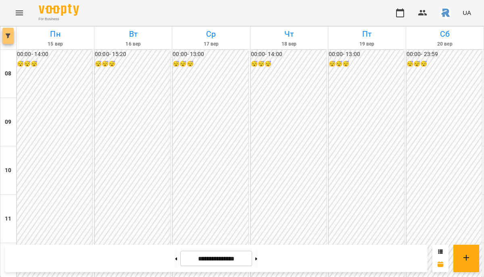
click at [8, 36] on icon "button" at bounding box center [8, 35] width 5 height 5
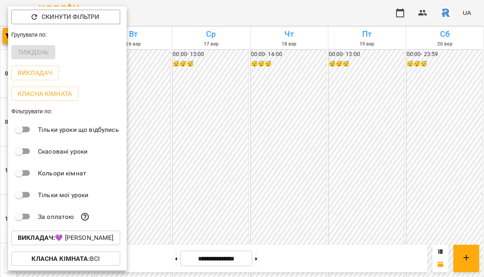
click at [85, 240] on p "Викладач : 💜 [PERSON_NAME]" at bounding box center [66, 238] width 96 height 10
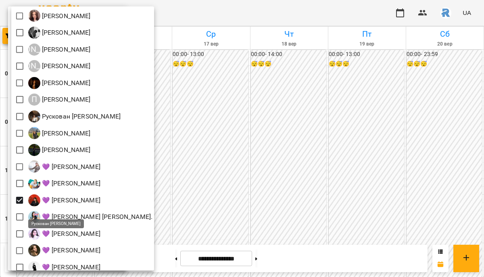
scroll to position [211, 0]
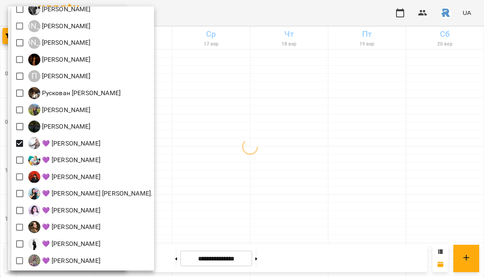
click at [264, 192] on div at bounding box center [242, 138] width 484 height 277
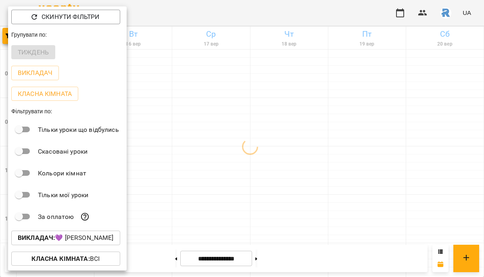
click at [264, 192] on div at bounding box center [242, 138] width 484 height 277
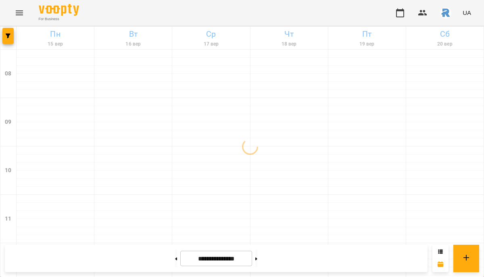
scroll to position [438, 0]
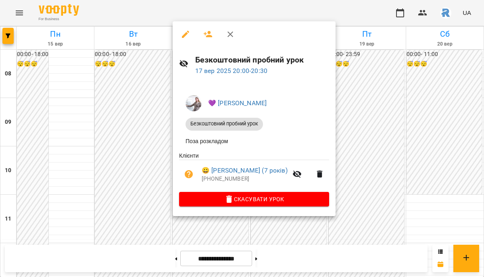
click at [350, 134] on div at bounding box center [242, 138] width 484 height 277
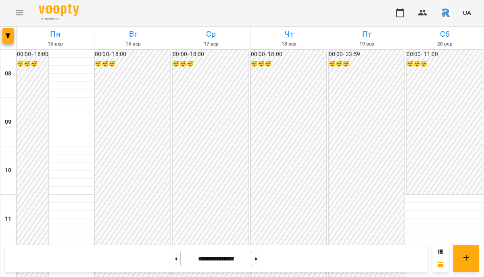
scroll to position [437, 0]
click at [15, 12] on icon "Menu" at bounding box center [20, 13] width 10 height 10
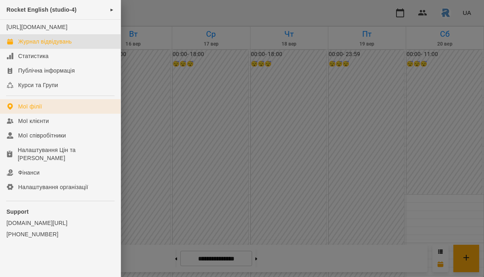
click at [43, 114] on link "Мої філії" at bounding box center [60, 106] width 121 height 15
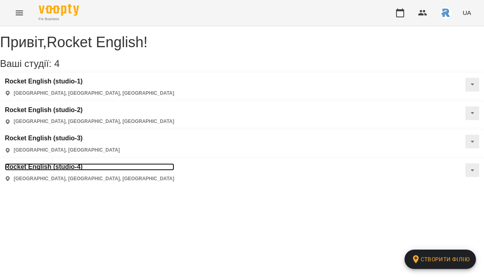
click at [174, 163] on h3 "Rocket English (studio-4)" at bounding box center [89, 166] width 169 height 7
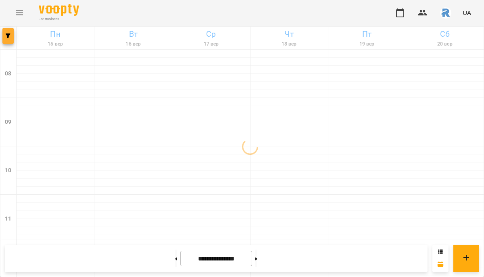
click at [7, 33] on icon "button" at bounding box center [8, 35] width 5 height 5
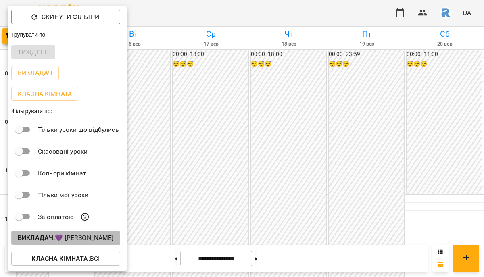
click at [79, 243] on p "Викладач : 💜 [PERSON_NAME]" at bounding box center [66, 238] width 96 height 10
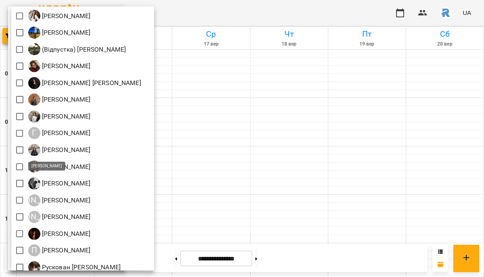
scroll to position [211, 0]
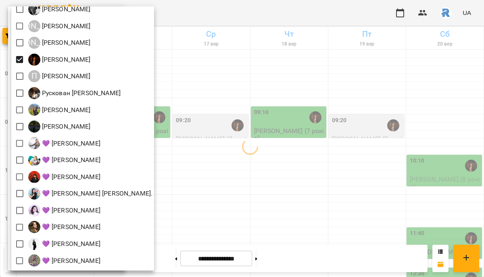
click at [279, 130] on div at bounding box center [242, 138] width 484 height 277
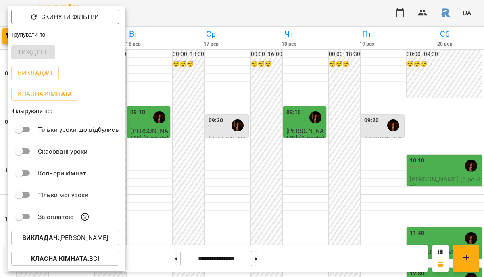
click at [279, 130] on div at bounding box center [242, 138] width 484 height 277
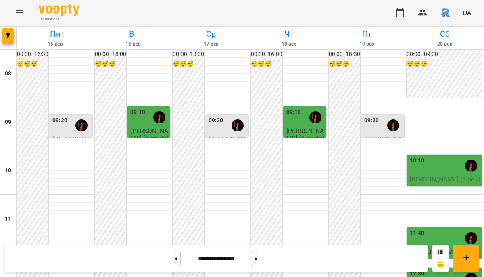
scroll to position [438, 0]
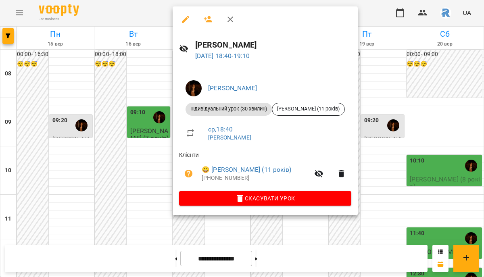
click at [96, 162] on div at bounding box center [242, 138] width 484 height 277
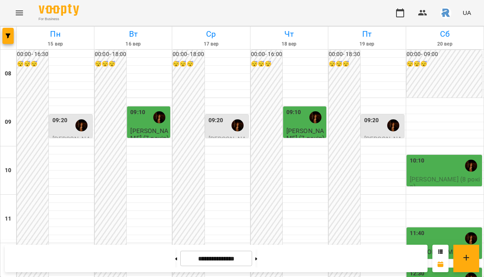
scroll to position [334, 0]
click at [9, 31] on button "button" at bounding box center [7, 36] width 11 height 16
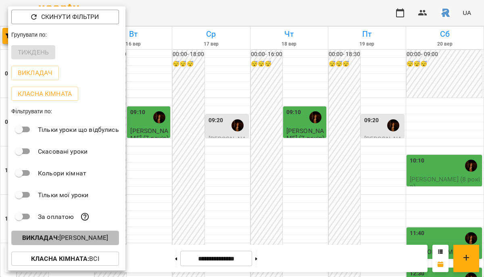
click at [75, 242] on p "Викладач : [PERSON_NAME]" at bounding box center [65, 238] width 86 height 10
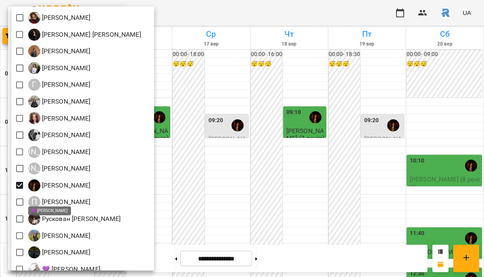
scroll to position [211, 0]
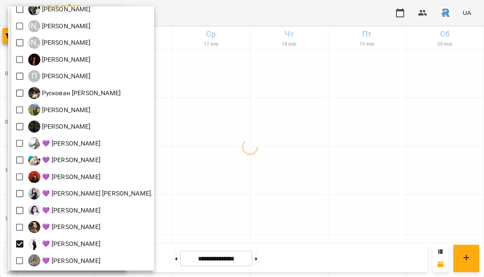
click at [280, 211] on div at bounding box center [242, 138] width 484 height 277
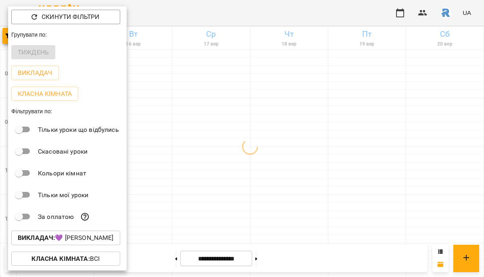
click at [280, 211] on div at bounding box center [242, 138] width 484 height 277
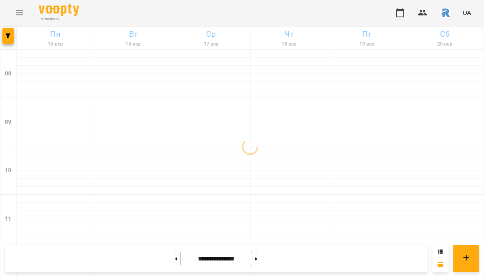
scroll to position [438, 0]
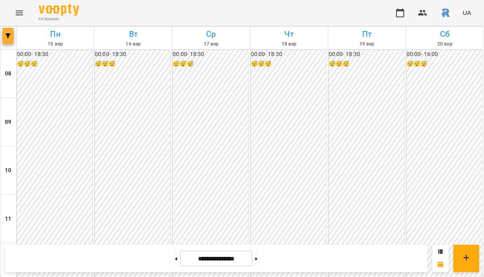
click at [6, 32] on button "button" at bounding box center [7, 36] width 11 height 16
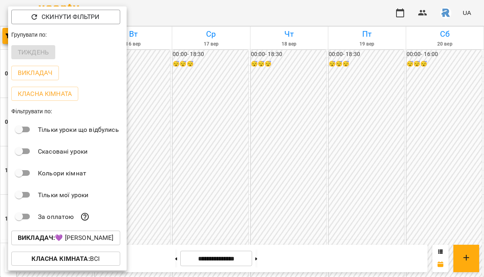
click at [75, 237] on p "Викладач : 💜 [PERSON_NAME]" at bounding box center [66, 238] width 96 height 10
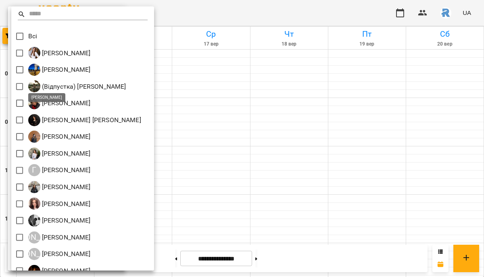
scroll to position [211, 0]
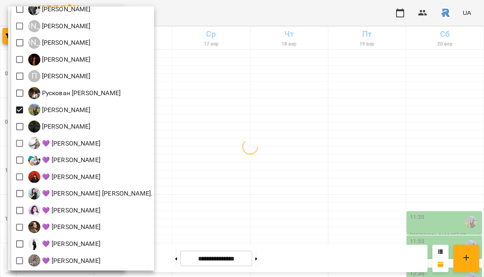
click at [280, 150] on div at bounding box center [242, 138] width 484 height 277
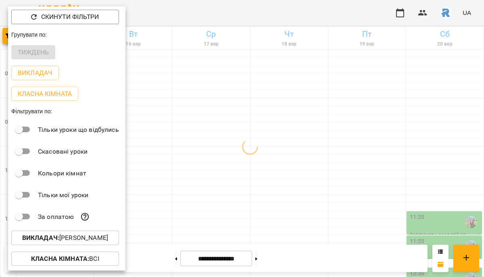
click at [280, 150] on div at bounding box center [242, 138] width 484 height 277
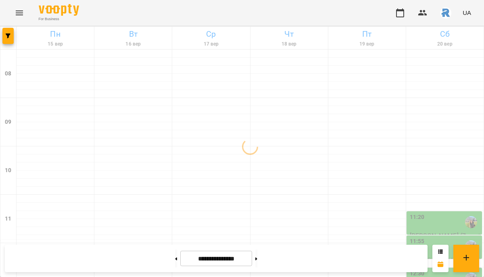
scroll to position [414, 0]
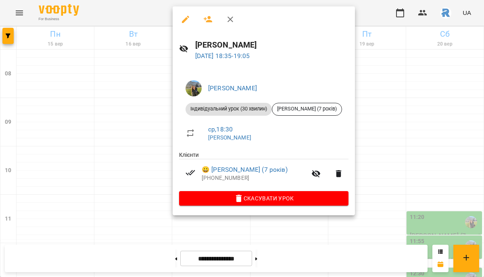
click at [152, 141] on div at bounding box center [242, 138] width 484 height 277
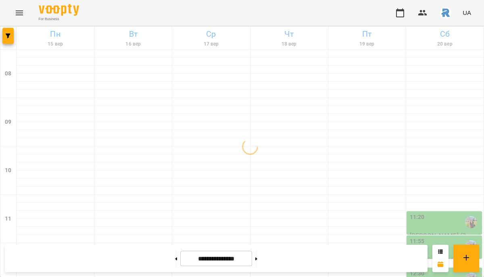
scroll to position [382, 0]
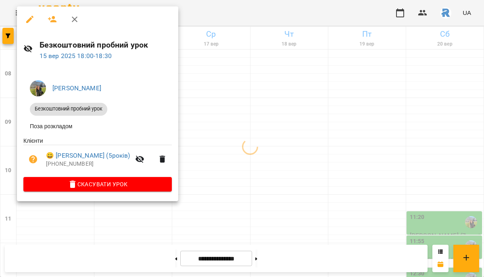
click at [255, 150] on div at bounding box center [242, 138] width 484 height 277
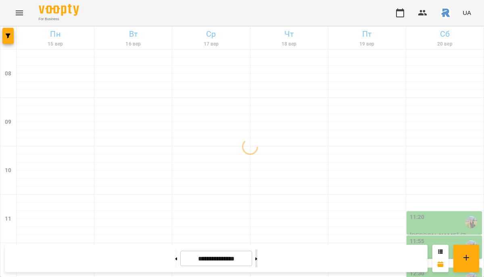
click at [257, 256] on button at bounding box center [256, 259] width 2 height 18
type input "**********"
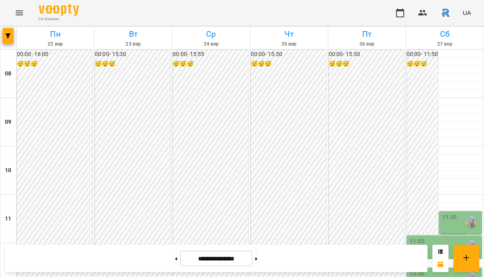
scroll to position [438, 0]
click at [9, 39] on button "button" at bounding box center [7, 36] width 11 height 16
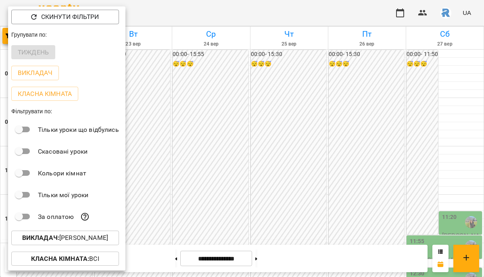
click at [74, 236] on p "Викладач : [PERSON_NAME]" at bounding box center [65, 238] width 86 height 10
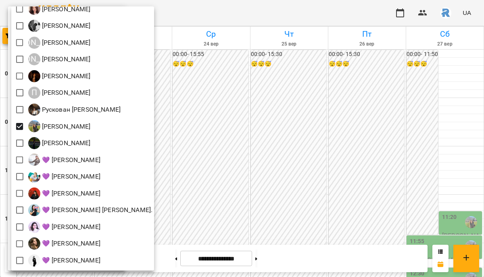
scroll to position [211, 0]
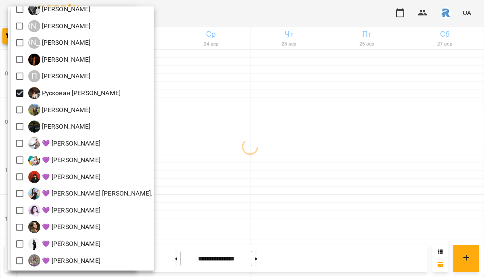
click at [254, 152] on div at bounding box center [242, 138] width 484 height 277
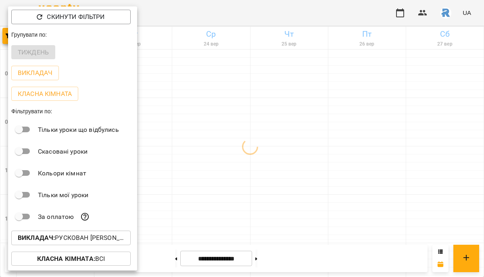
click at [254, 152] on div at bounding box center [242, 138] width 484 height 277
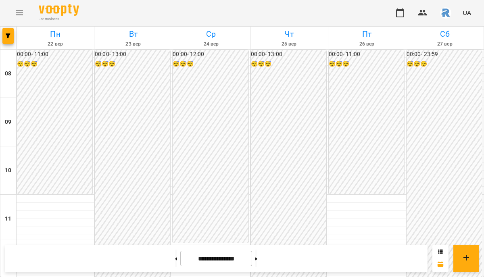
scroll to position [435, 0]
click at [13, 35] on span "button" at bounding box center [7, 35] width 11 height 5
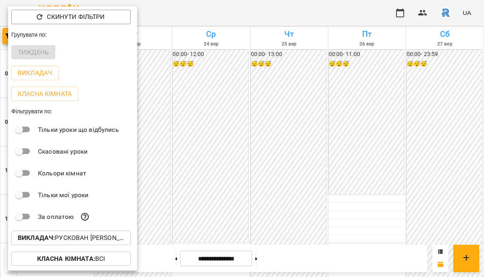
click at [81, 235] on button "Викладач : Рускован [PERSON_NAME]" at bounding box center [70, 238] width 119 height 15
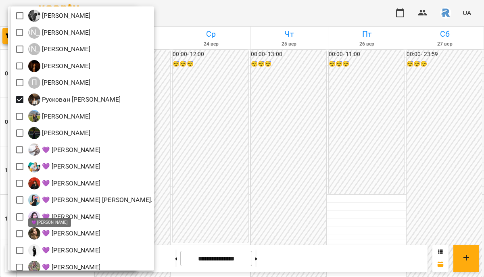
scroll to position [211, 0]
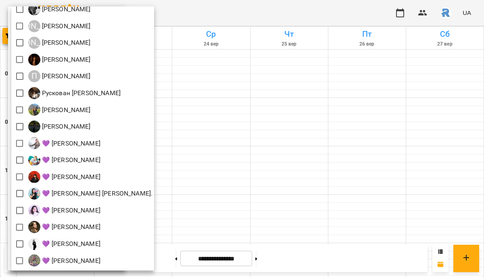
click at [251, 198] on div at bounding box center [242, 138] width 484 height 277
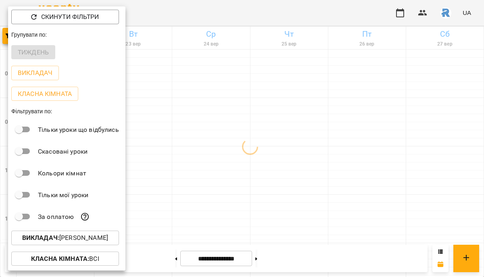
click at [251, 199] on div at bounding box center [242, 138] width 484 height 277
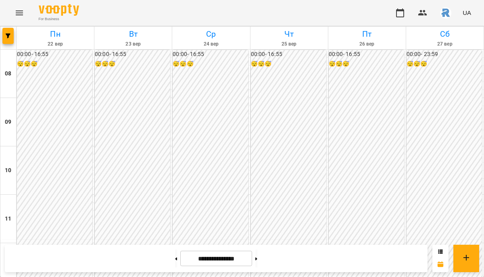
scroll to position [438, 0]
click at [9, 36] on icon "button" at bounding box center [8, 35] width 5 height 5
